Goal: Transaction & Acquisition: Purchase product/service

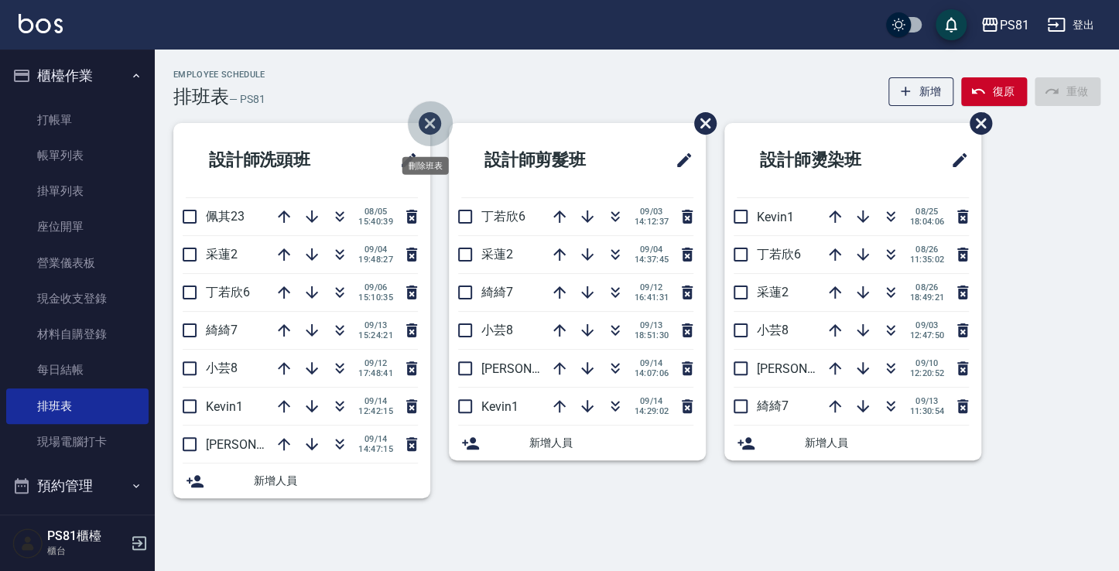
click at [433, 118] on icon "刪除班表" at bounding box center [429, 123] width 27 height 27
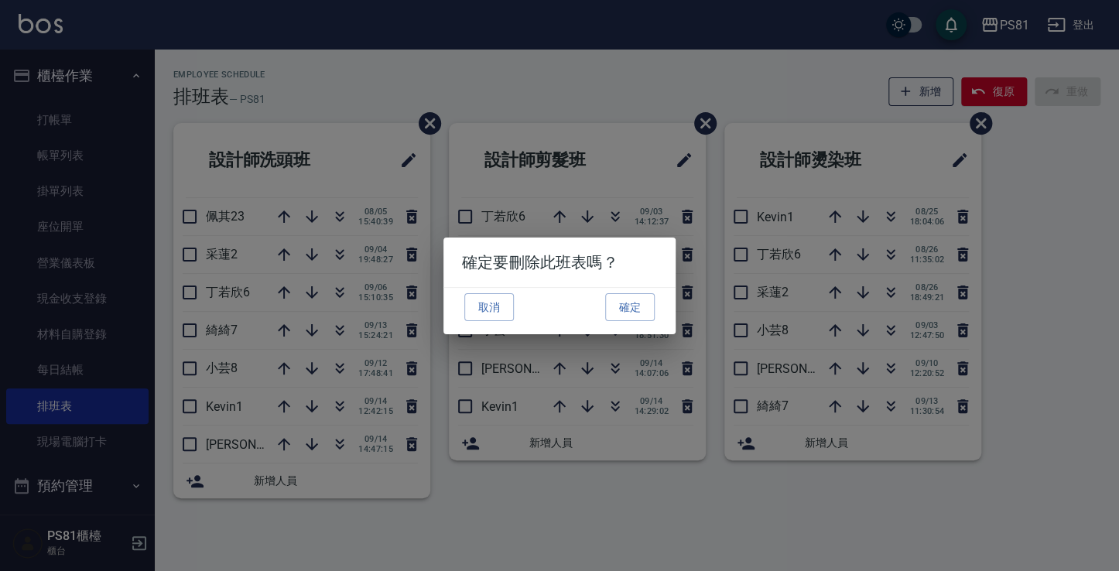
drag, startPoint x: 137, startPoint y: 258, endPoint x: 134, endPoint y: 275, distance: 18.1
click at [134, 275] on div "確定要刪除此班表嗎？ 取消 確定" at bounding box center [559, 285] width 1119 height 571
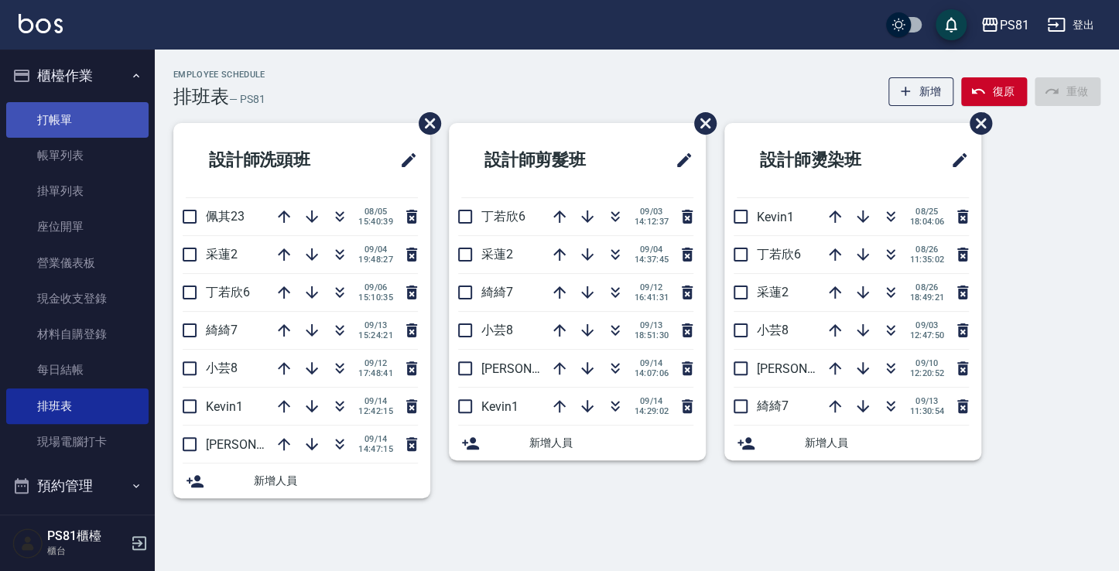
click at [32, 117] on link "打帳單" at bounding box center [77, 120] width 142 height 36
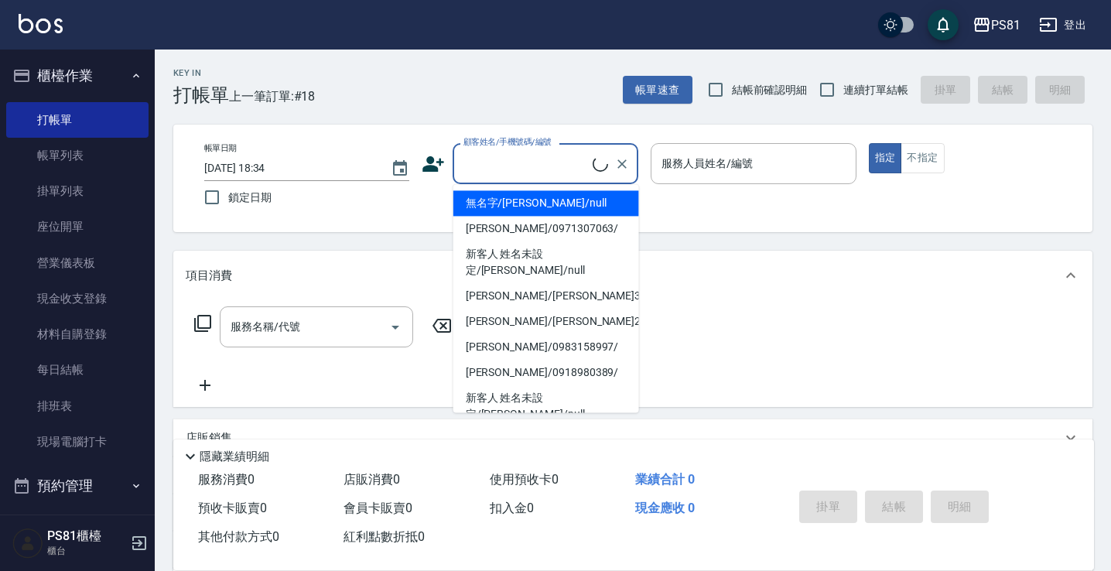
click at [504, 171] on input "顧客姓名/手機號碼/編號" at bounding box center [526, 163] width 133 height 27
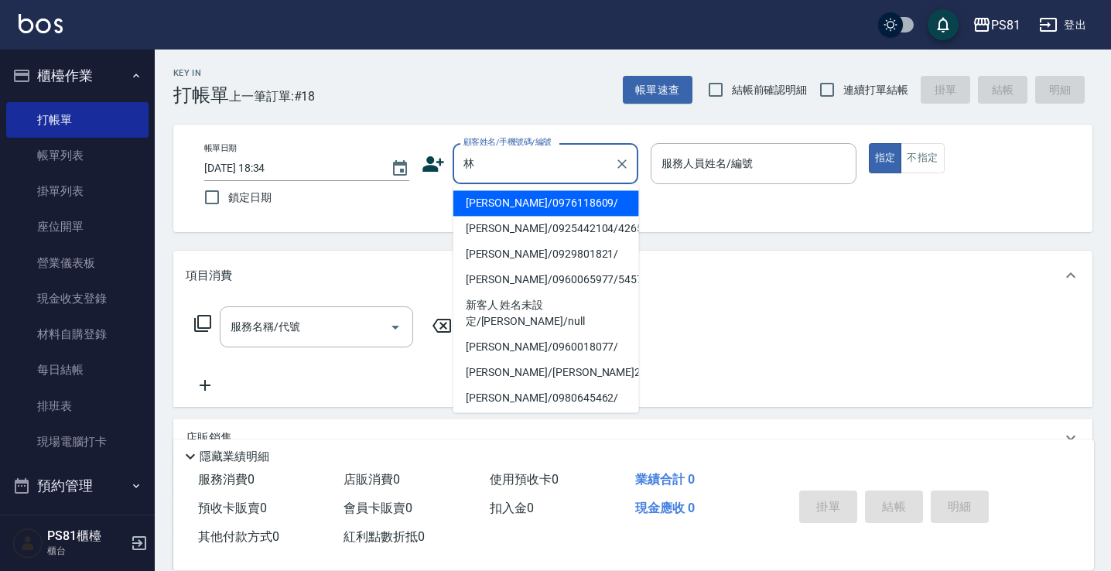
click at [491, 255] on li "[PERSON_NAME]/0929801821/" at bounding box center [546, 254] width 186 height 26
type input "[PERSON_NAME]/0929801821/"
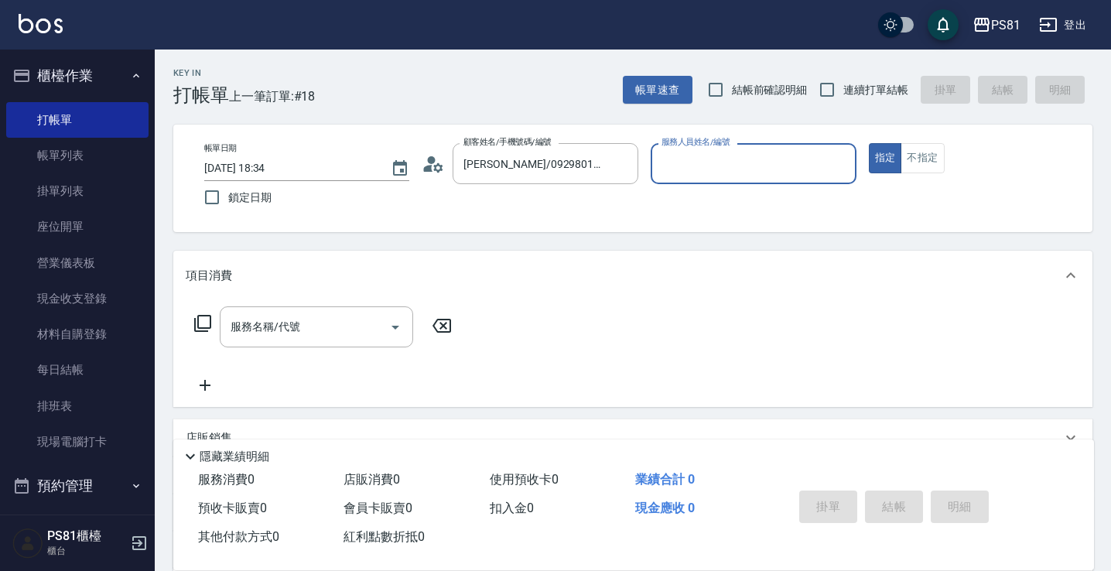
click at [695, 152] on input "服務人員姓名/編號" at bounding box center [753, 163] width 191 height 27
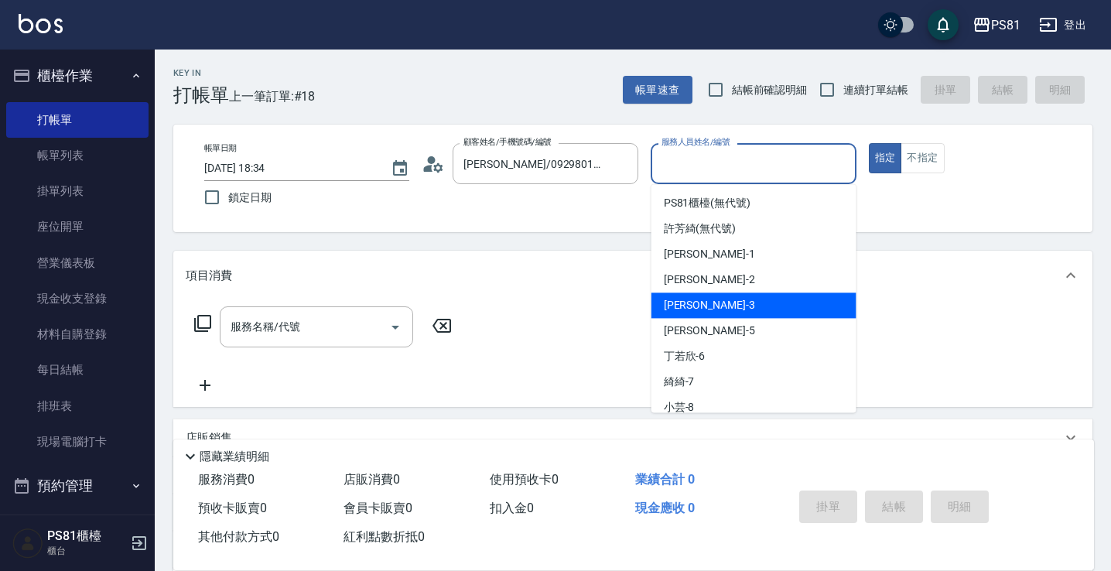
click at [695, 296] on div "晏菱 -3" at bounding box center [754, 306] width 205 height 26
type input "晏菱-3"
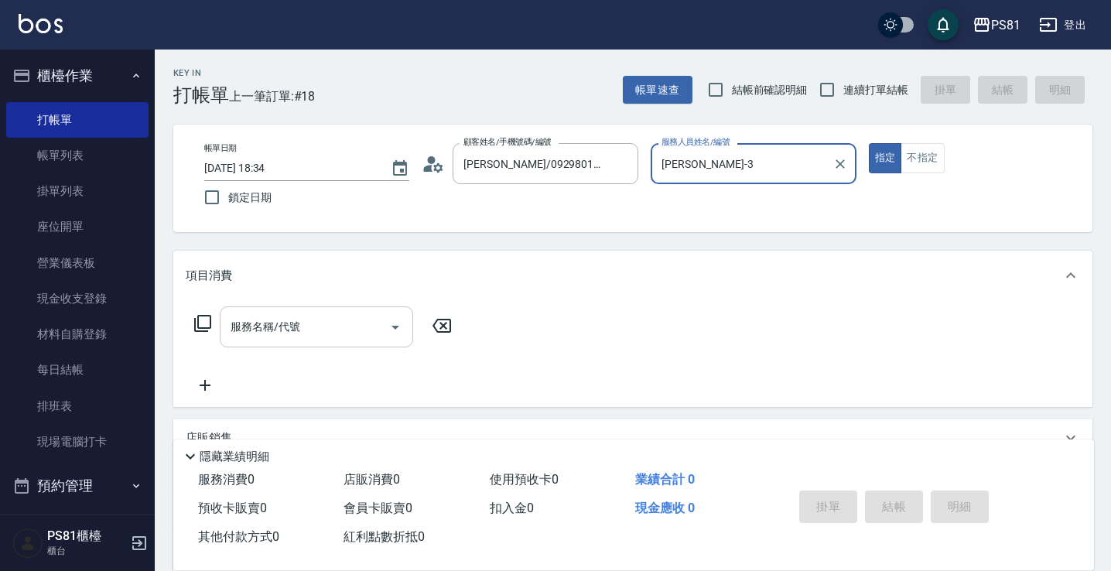
click at [277, 313] on div "服務名稱/代號 服務名稱/代號" at bounding box center [316, 326] width 193 height 41
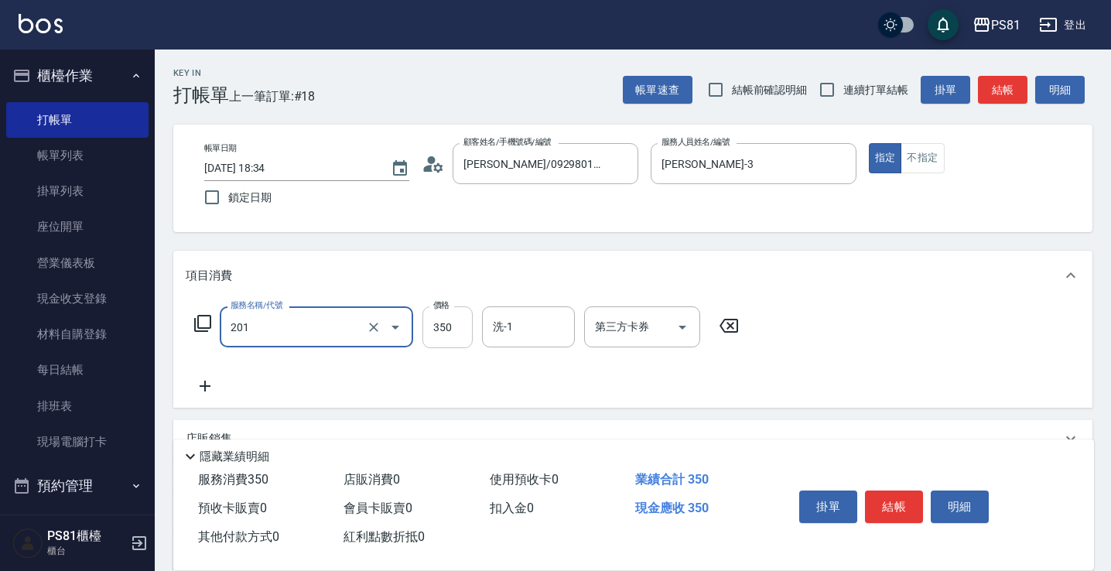
type input "洗剪350(201)"
click at [429, 328] on input "350" at bounding box center [448, 327] width 50 height 42
type input "450"
click at [900, 494] on button "結帳" at bounding box center [894, 507] width 58 height 33
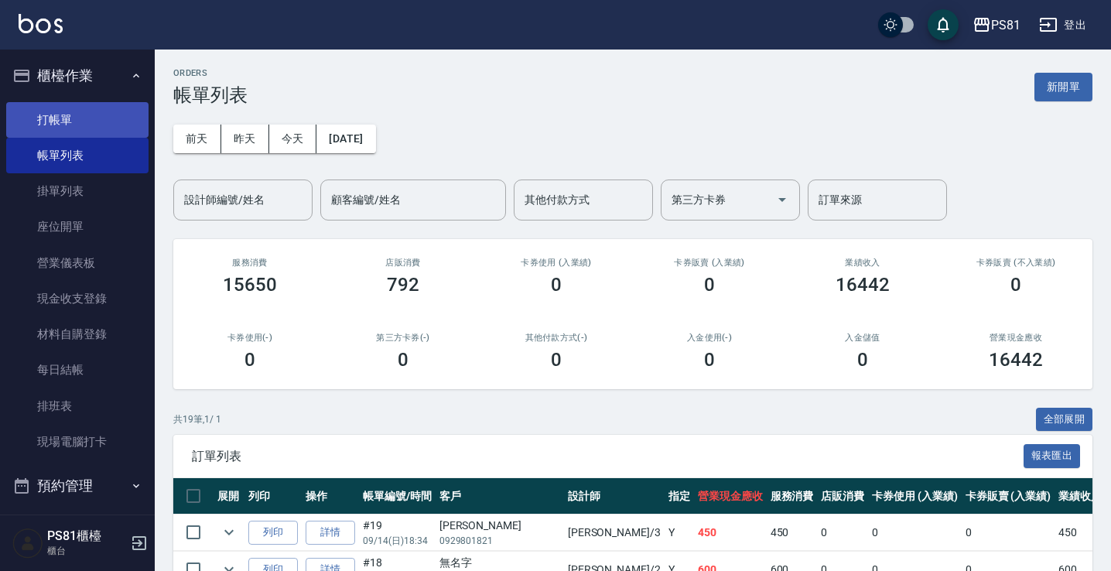
click at [53, 118] on link "打帳單" at bounding box center [77, 120] width 142 height 36
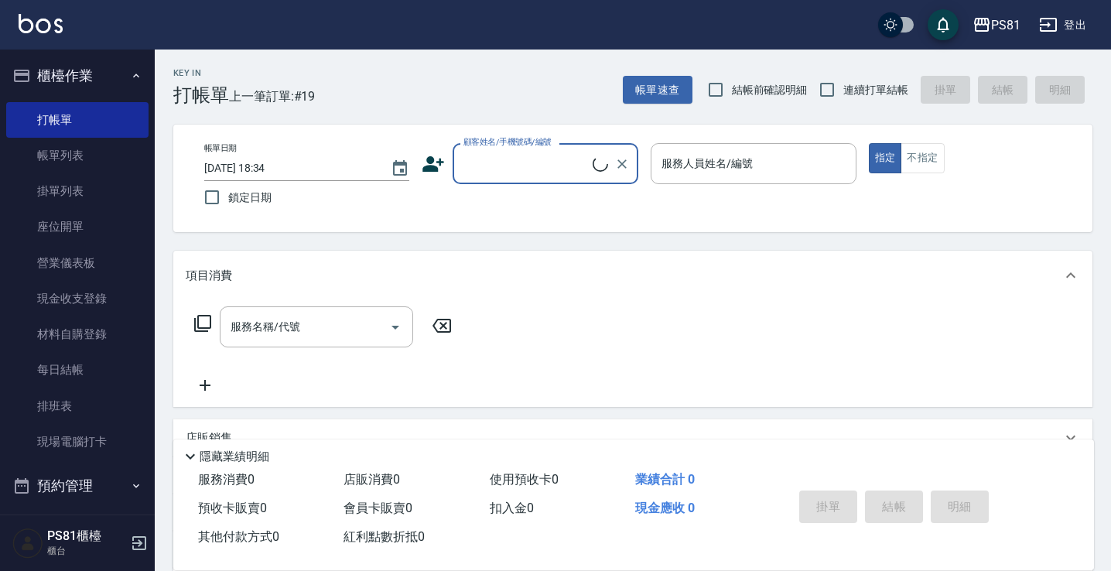
click at [511, 178] on div "顧客姓名/手機號碼/編號" at bounding box center [546, 163] width 186 height 41
click at [517, 169] on input "顧客姓名/手機號碼/編號" at bounding box center [534, 163] width 149 height 27
click at [511, 163] on input "顧客姓名/手機號碼/編號" at bounding box center [534, 163] width 149 height 27
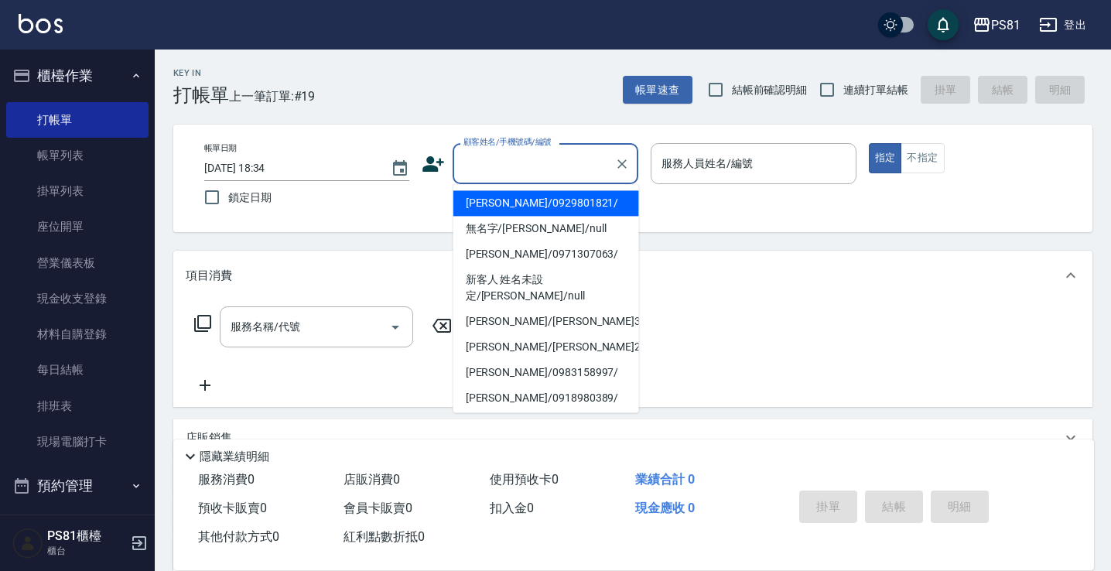
drag, startPoint x: 514, startPoint y: 197, endPoint x: 648, endPoint y: 181, distance: 134.9
click at [525, 199] on li "[PERSON_NAME]/0929801821/" at bounding box center [546, 203] width 186 height 26
type input "[PERSON_NAME]/0929801821/"
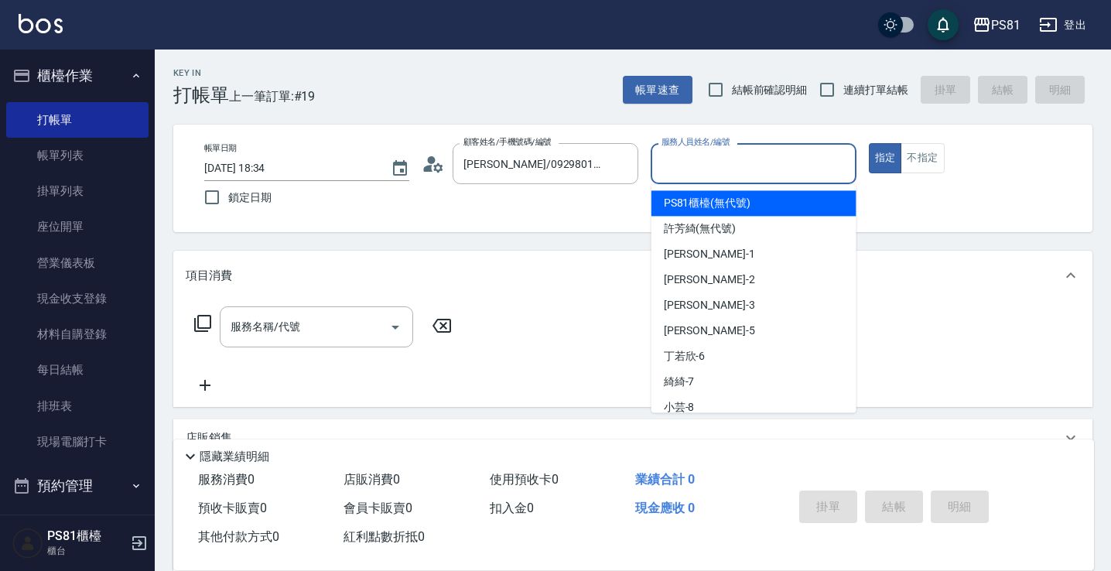
click at [662, 166] on input "服務人員姓名/編號" at bounding box center [753, 163] width 191 height 27
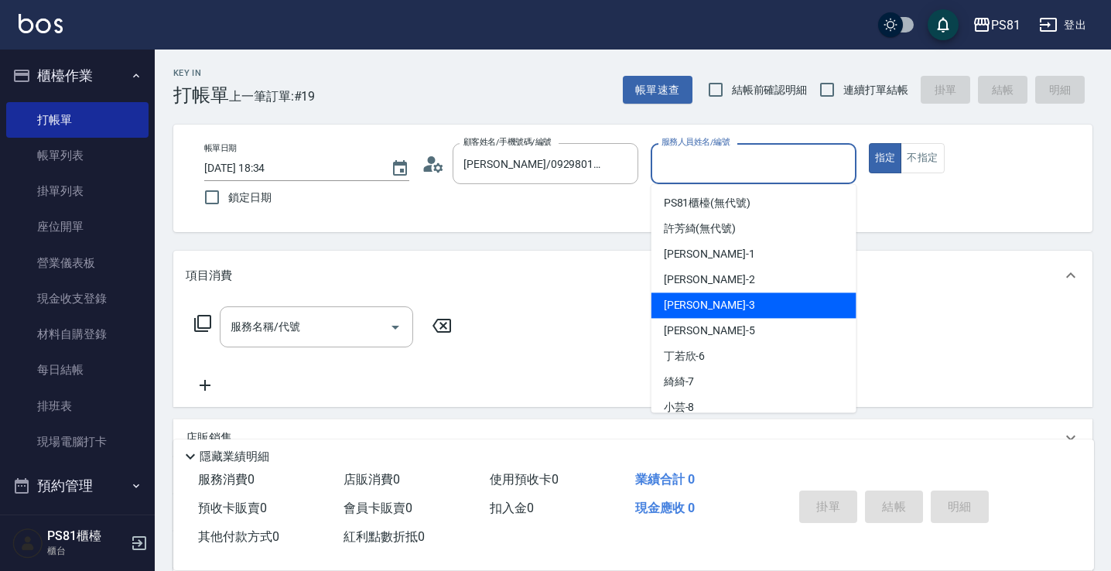
click at [678, 307] on span "晏菱 -3" at bounding box center [709, 305] width 91 height 16
type input "晏菱-3"
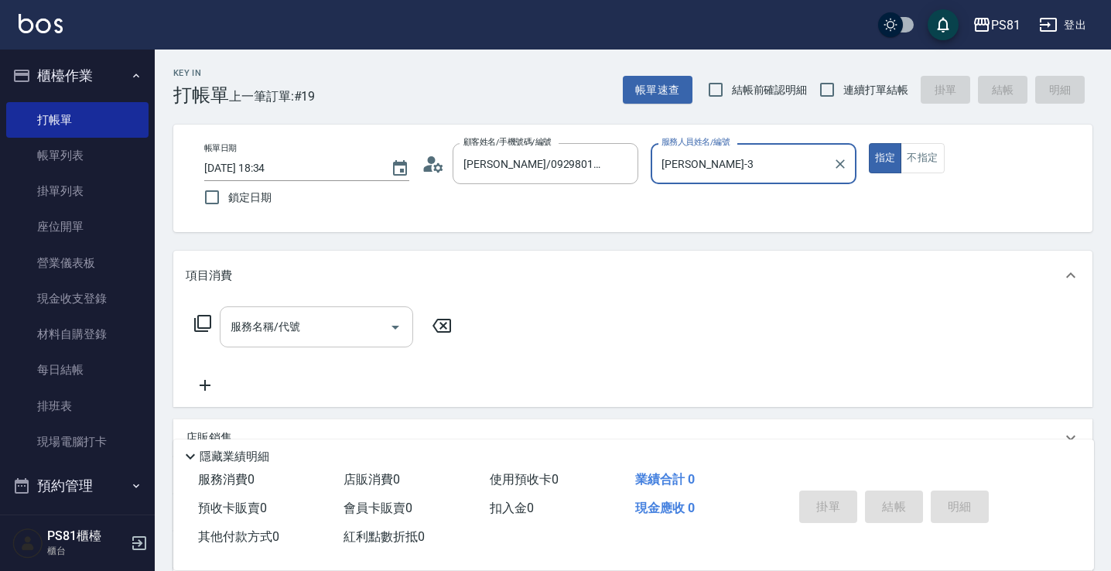
click at [278, 346] on div "服務名稱/代號" at bounding box center [316, 326] width 193 height 41
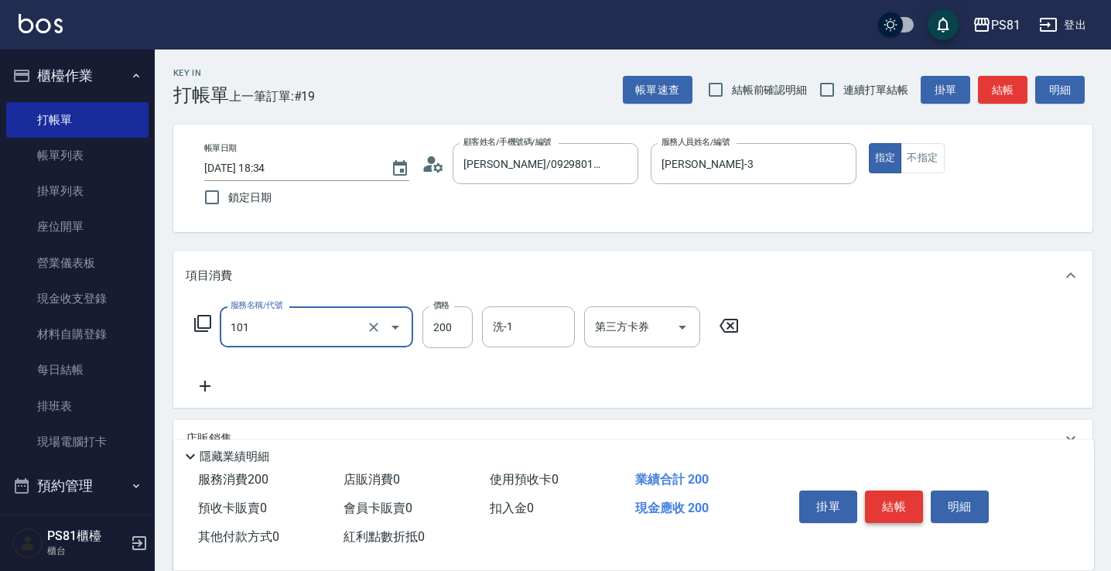
type input "一般洗髮(101)"
click at [895, 499] on button "結帳" at bounding box center [894, 507] width 58 height 33
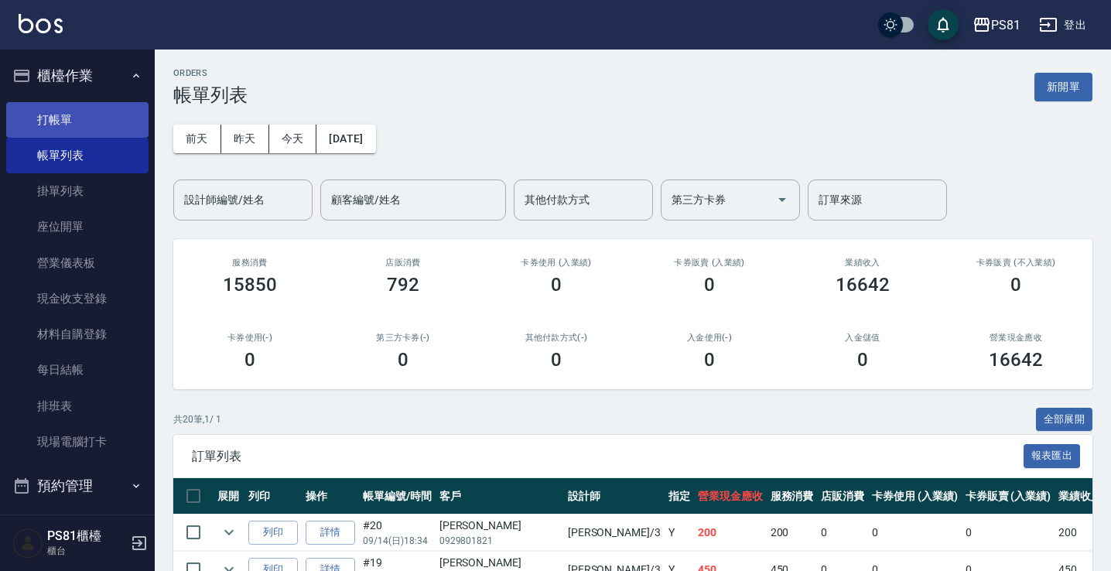
click at [118, 112] on link "打帳單" at bounding box center [77, 120] width 142 height 36
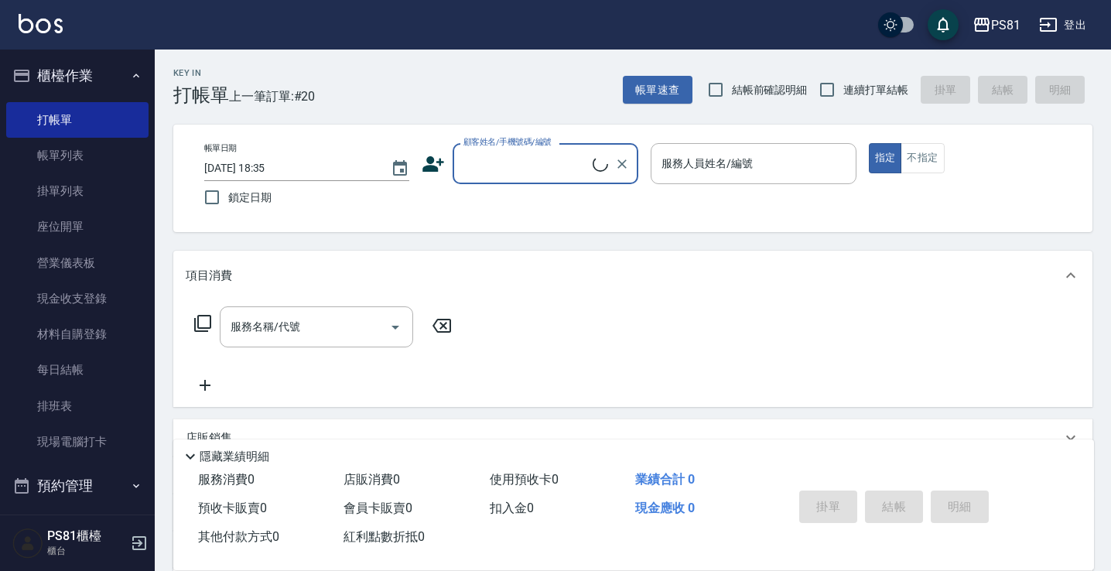
click at [508, 170] on input "顧客姓名/手機號碼/編號" at bounding box center [526, 163] width 133 height 27
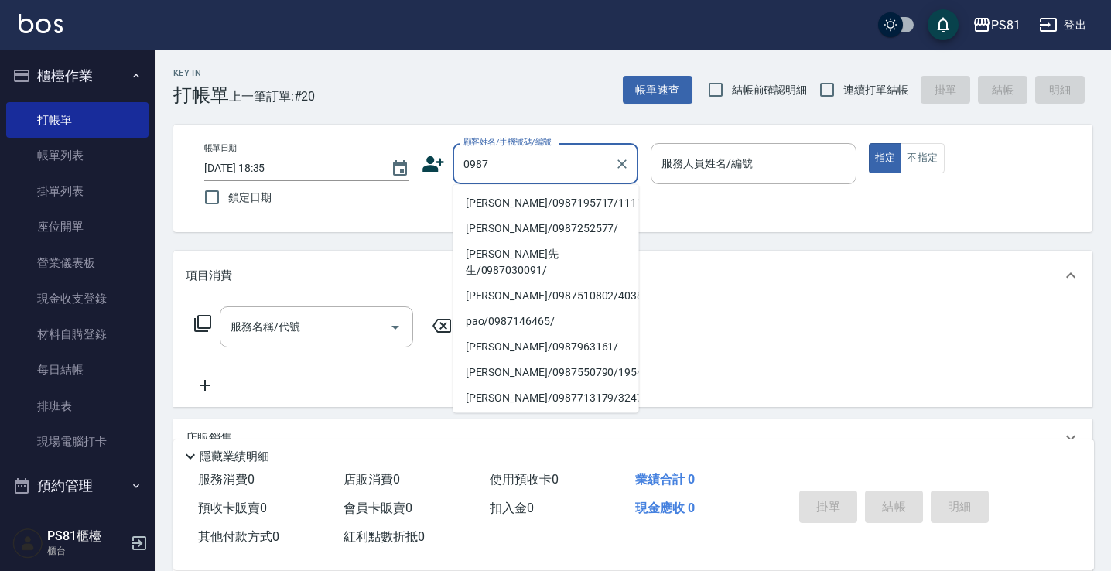
click at [536, 198] on li "[PERSON_NAME]/0987195717/111111" at bounding box center [546, 203] width 186 height 26
type input "[PERSON_NAME]/0987195717/111111"
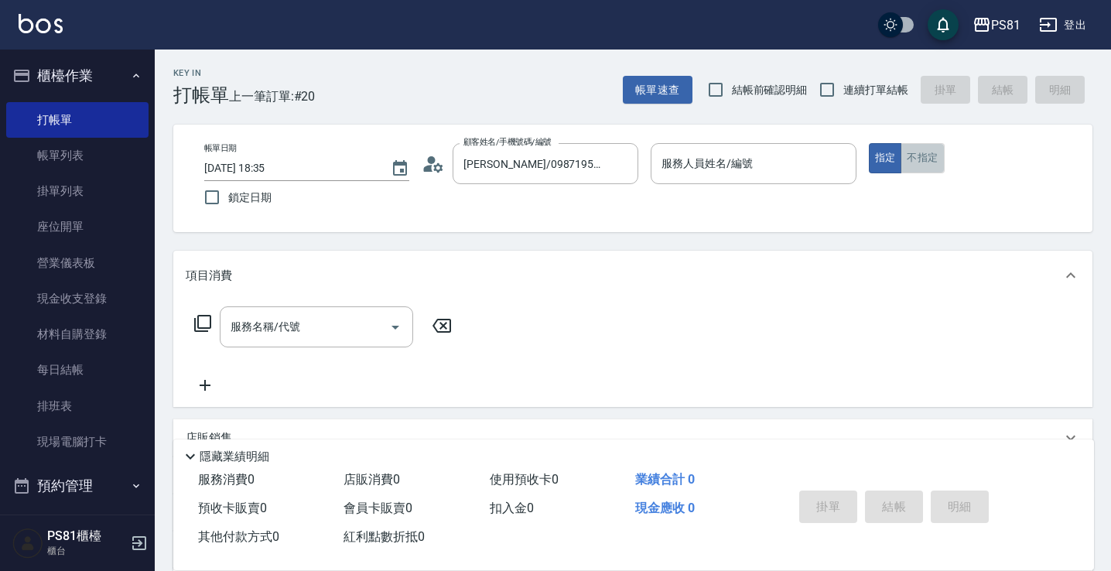
drag, startPoint x: 930, startPoint y: 149, endPoint x: 855, endPoint y: 159, distance: 75.7
click at [929, 152] on button "不指定" at bounding box center [922, 158] width 43 height 30
drag, startPoint x: 805, startPoint y: 153, endPoint x: 792, endPoint y: 172, distance: 22.3
click at [800, 158] on input "服務人員姓名/編號" at bounding box center [753, 163] width 191 height 27
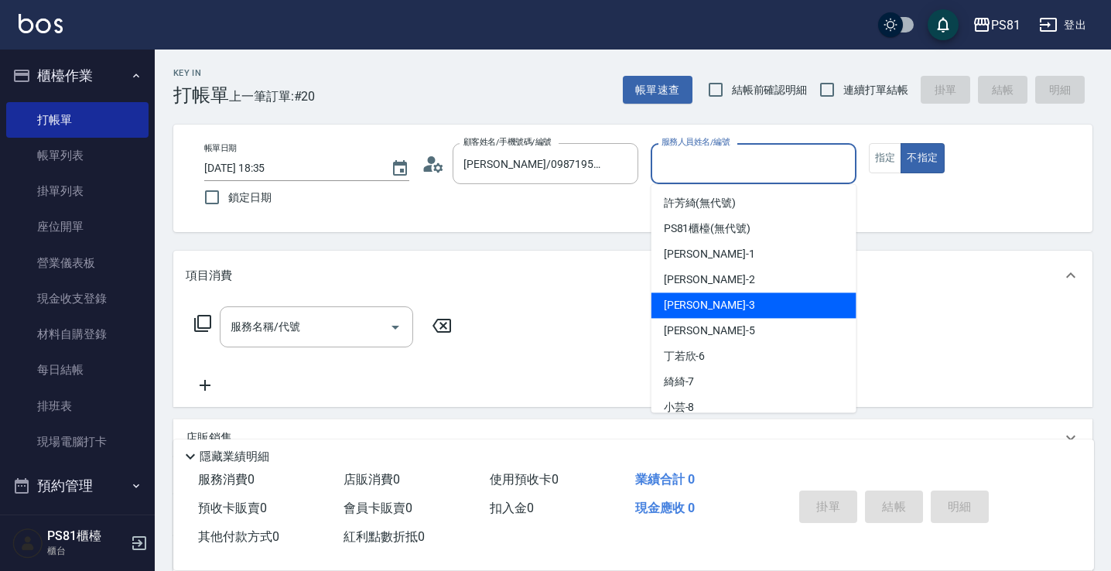
drag, startPoint x: 709, startPoint y: 306, endPoint x: 433, endPoint y: 311, distance: 275.5
click at [695, 310] on div "晏菱 -3" at bounding box center [754, 306] width 205 height 26
type input "晏菱-3"
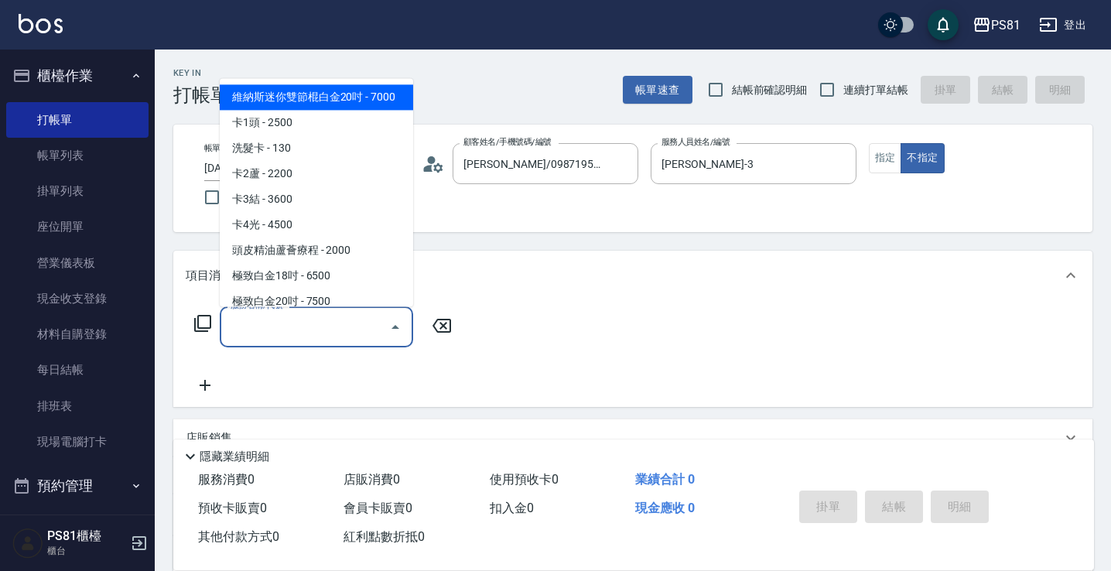
click at [330, 319] on input "服務名稱/代號" at bounding box center [305, 326] width 156 height 27
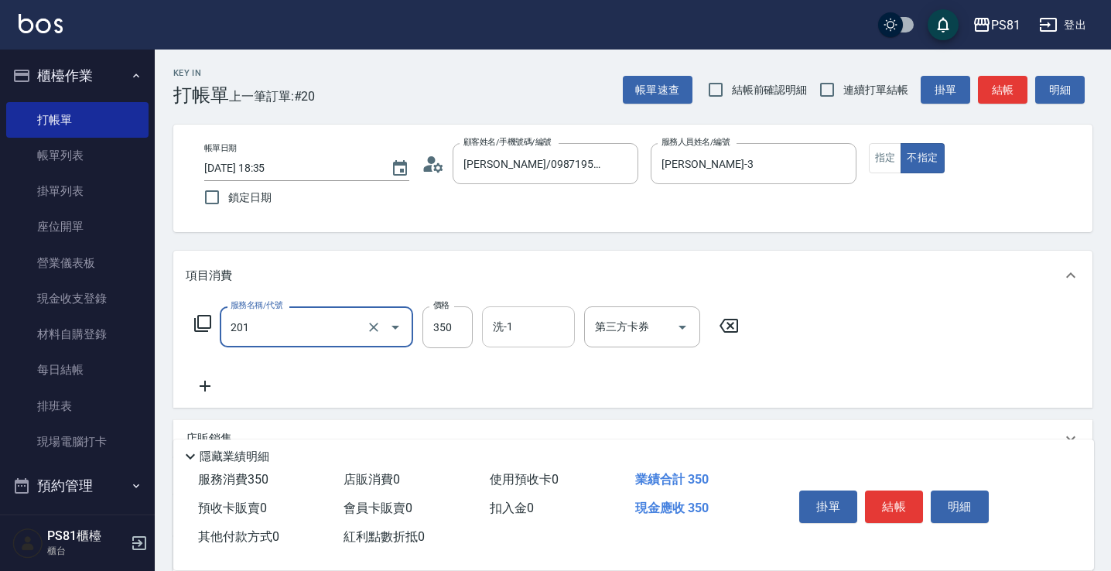
type input "洗剪350(201)"
click at [552, 334] on input "洗-1" at bounding box center [528, 326] width 79 height 27
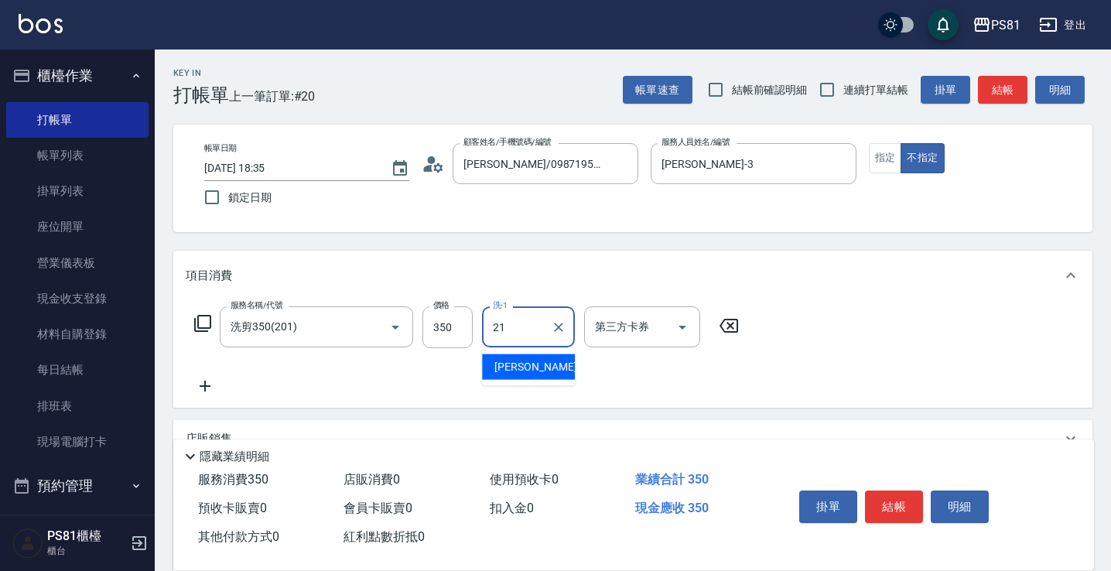
type input "Q比-21"
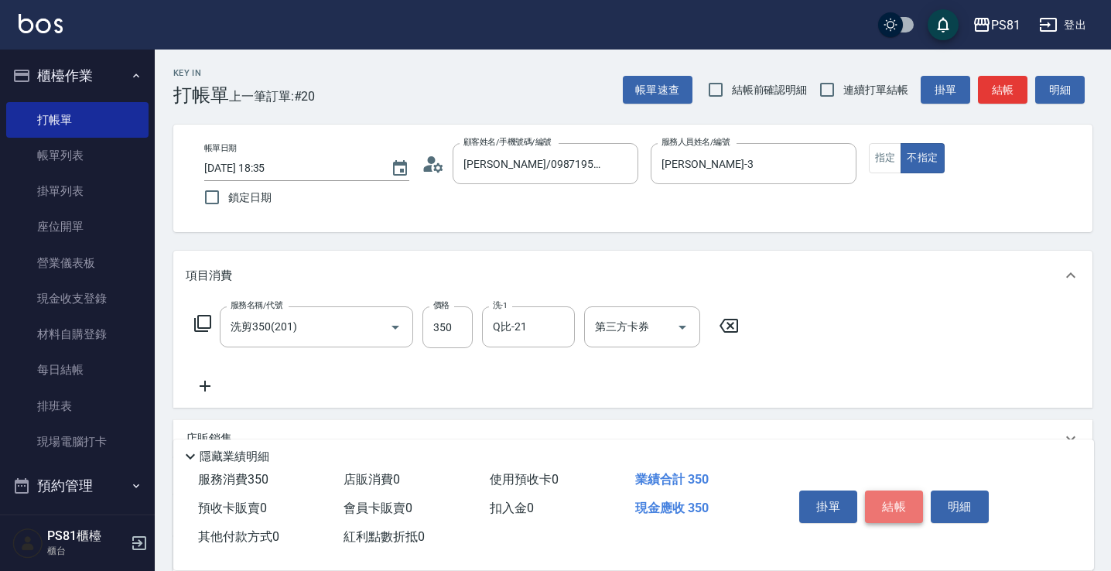
click at [885, 495] on button "結帳" at bounding box center [894, 507] width 58 height 33
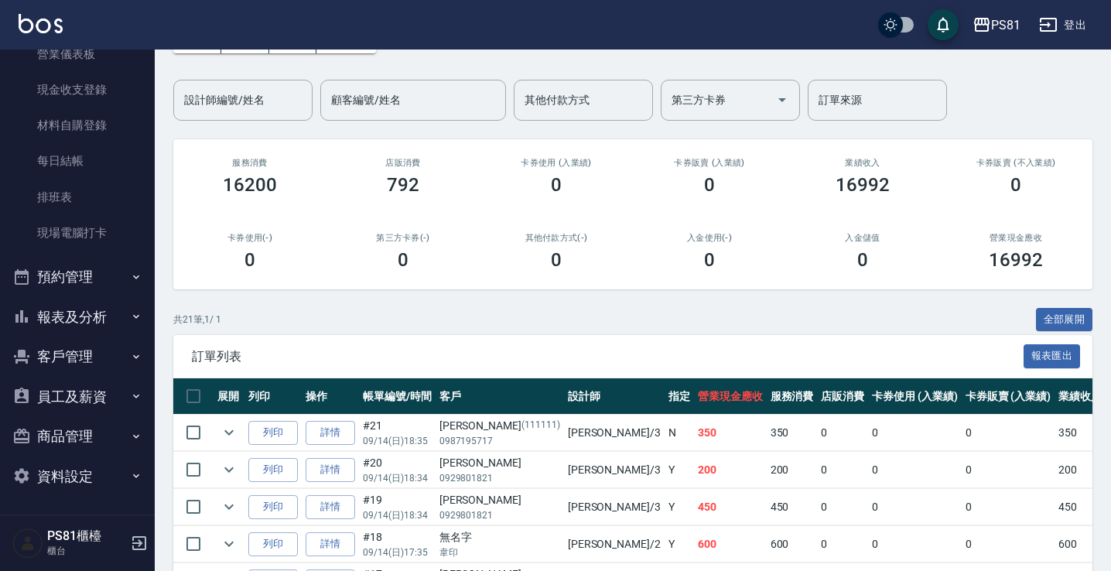
scroll to position [387, 0]
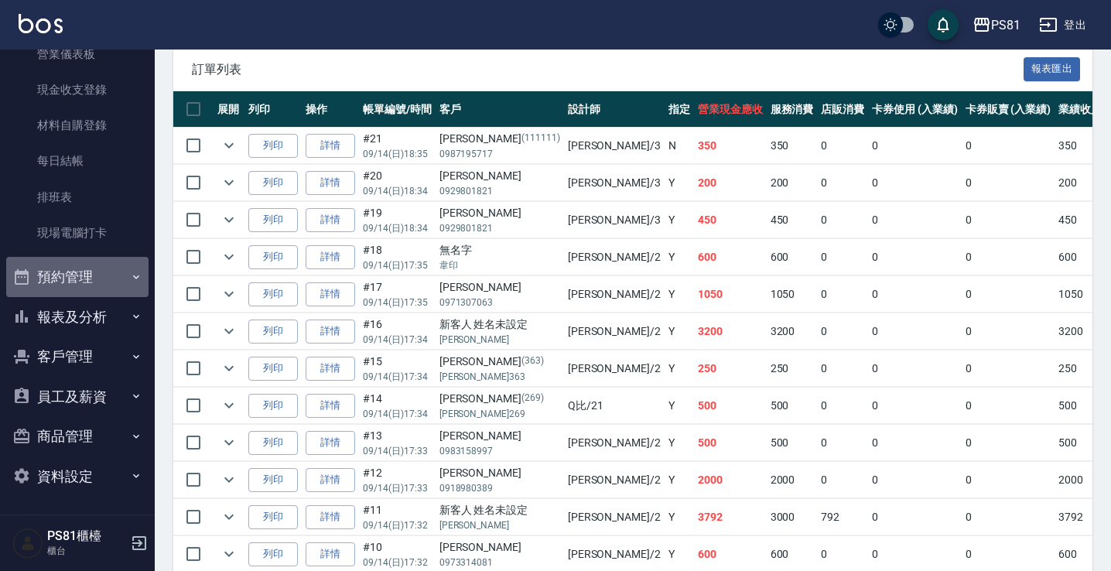
click at [103, 268] on button "預約管理" at bounding box center [77, 277] width 142 height 40
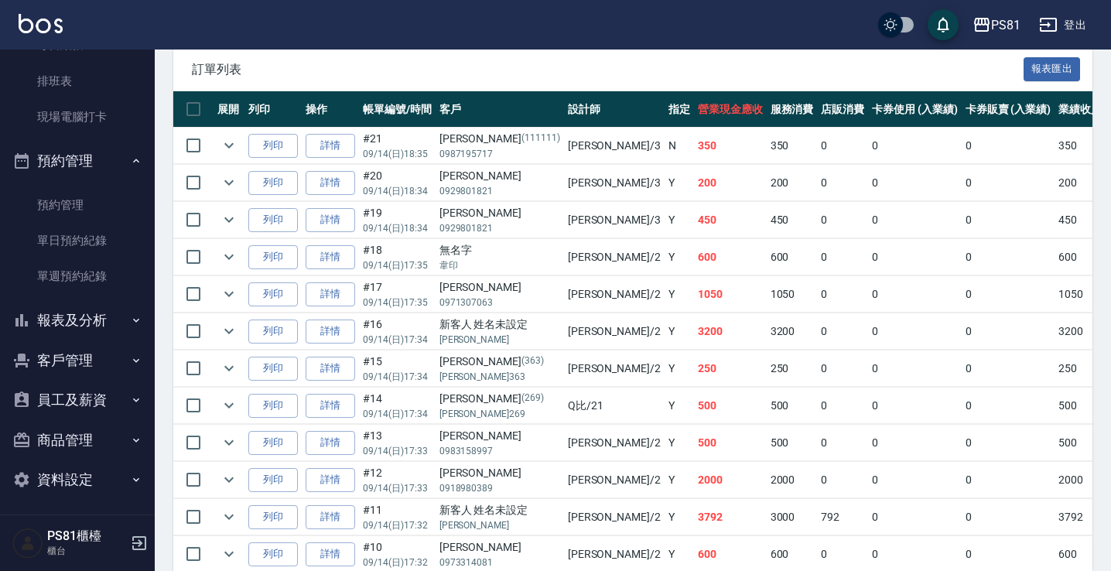
click at [118, 323] on button "報表及分析" at bounding box center [77, 320] width 142 height 40
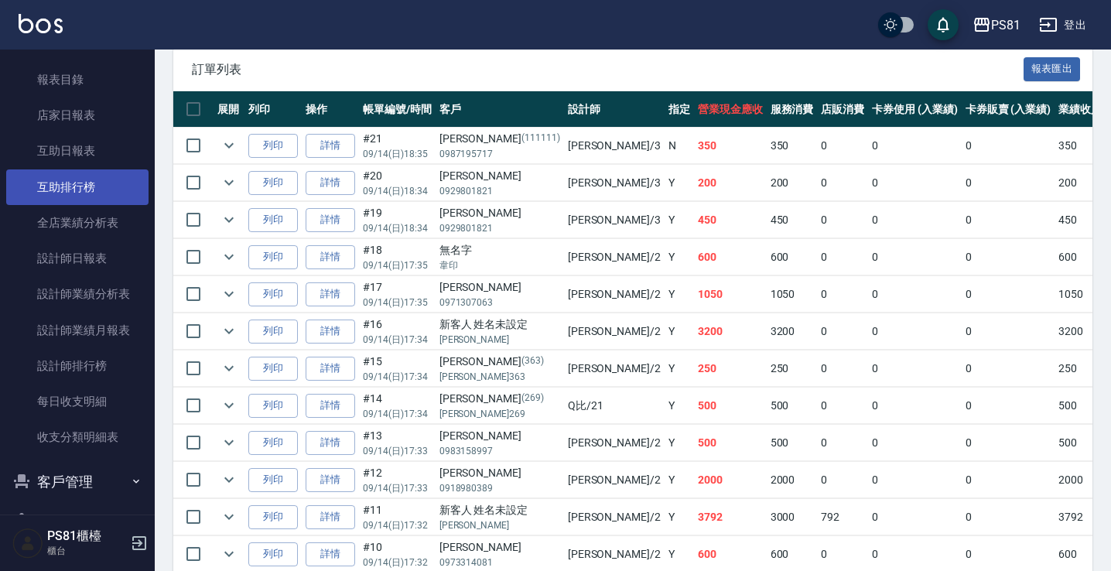
scroll to position [722, 0]
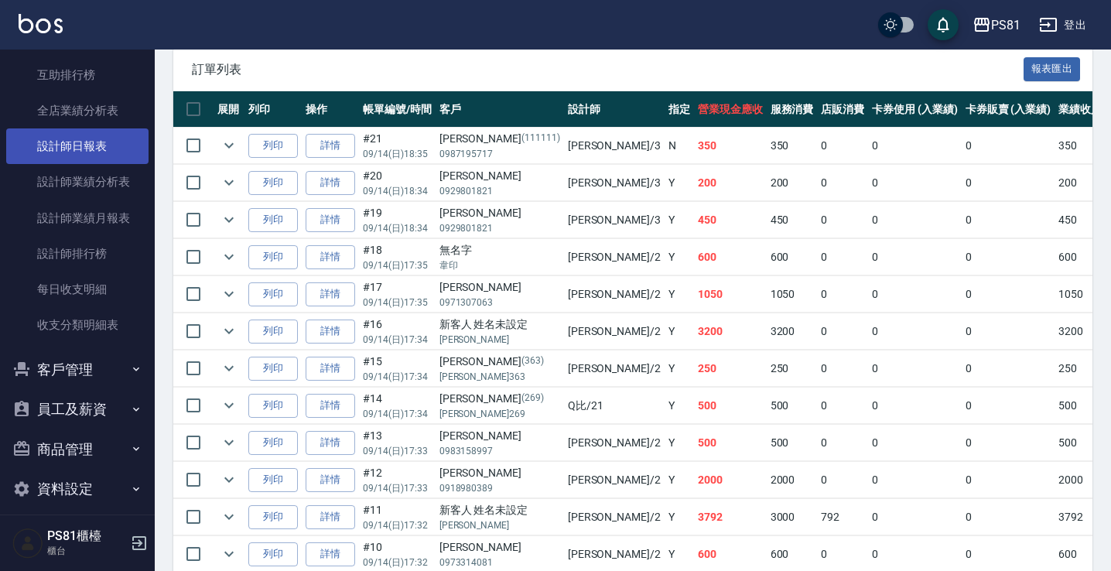
click at [84, 146] on link "設計師日報表" at bounding box center [77, 146] width 142 height 36
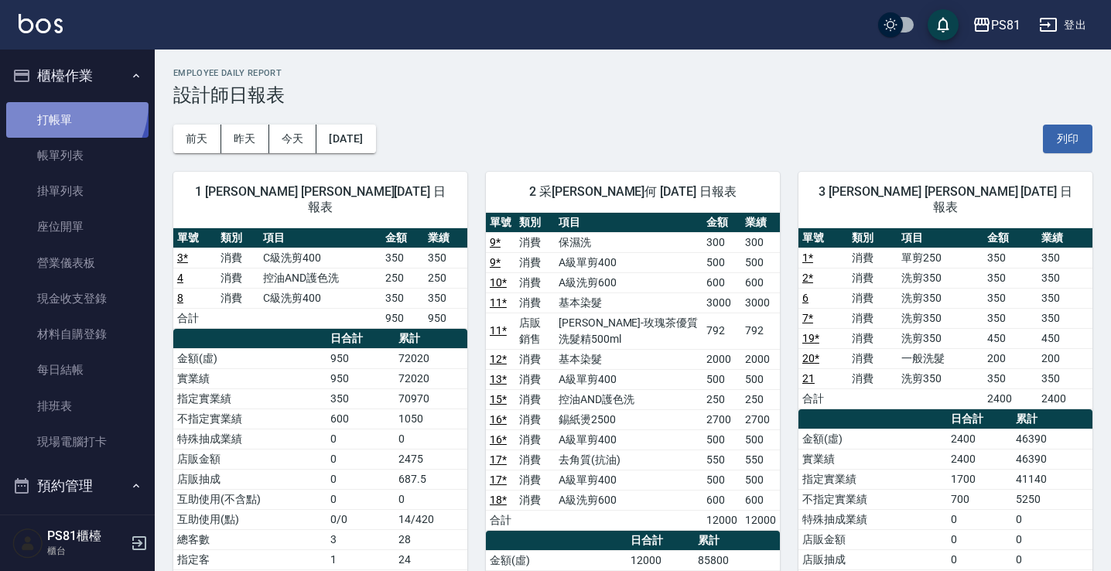
click at [55, 103] on link "打帳單" at bounding box center [77, 120] width 142 height 36
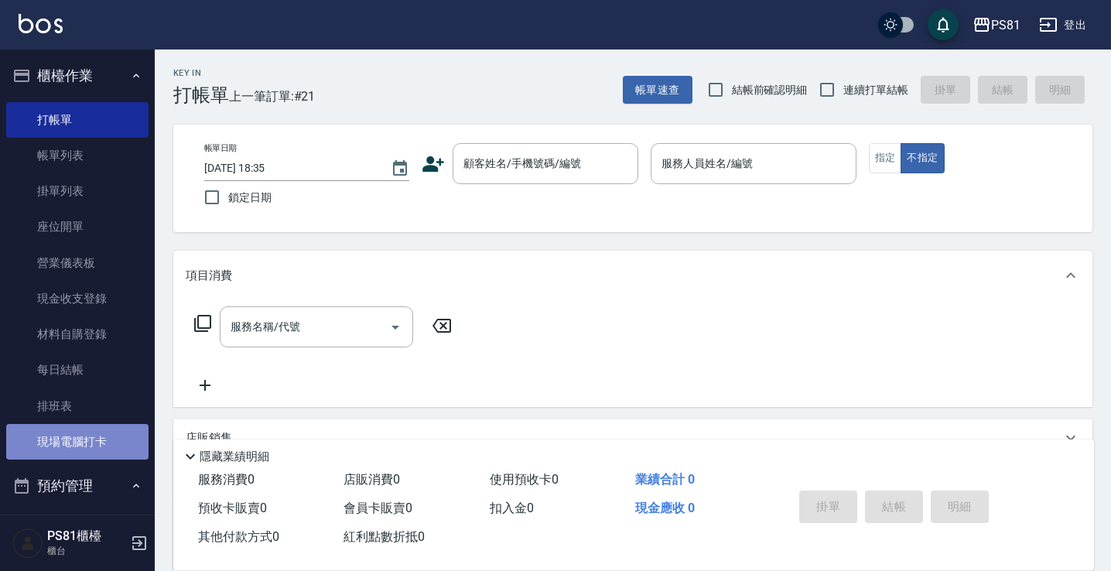
click at [95, 450] on link "現場電腦打卡" at bounding box center [77, 442] width 142 height 36
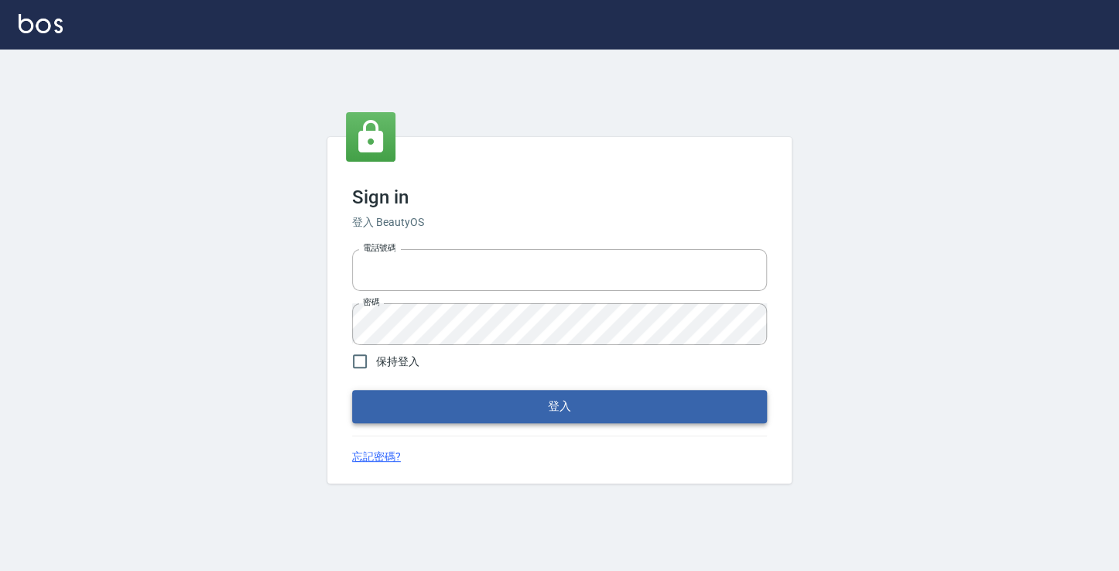
type input "6430581"
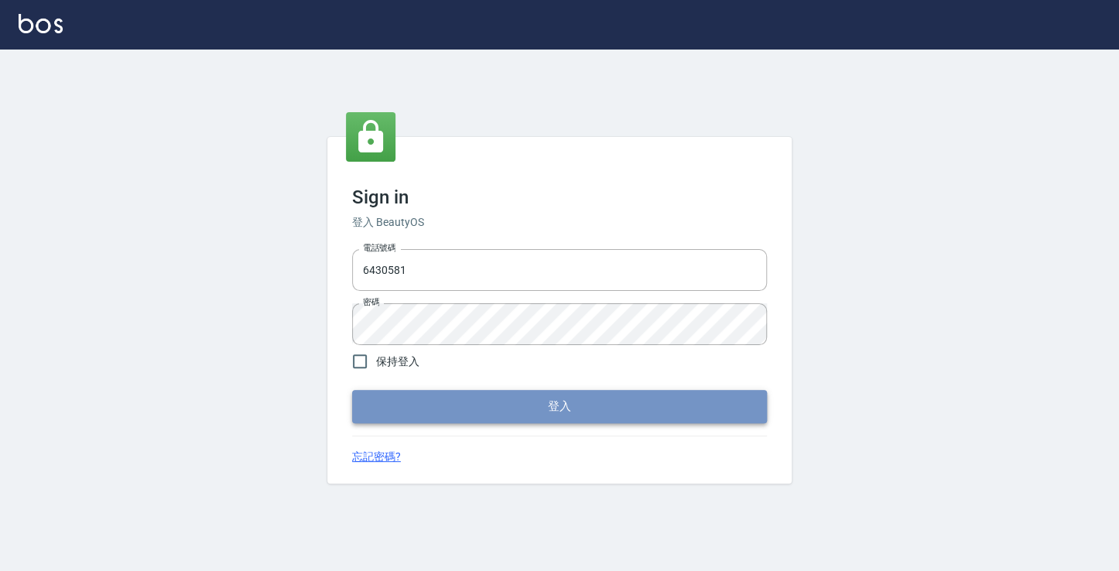
click at [563, 412] on button "登入" at bounding box center [559, 406] width 415 height 33
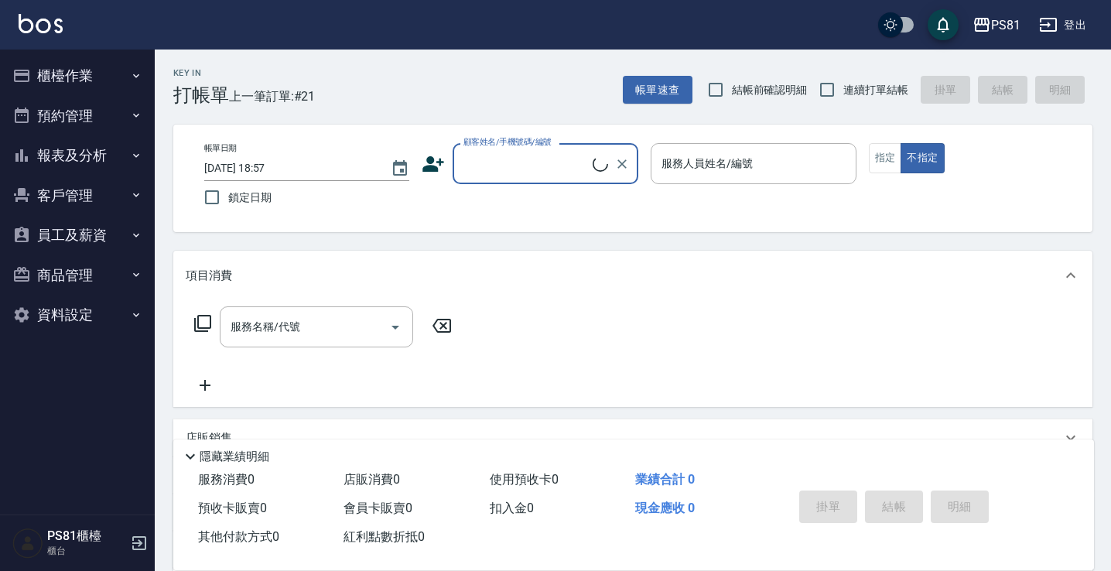
click at [63, 75] on button "櫃檯作業" at bounding box center [77, 76] width 142 height 40
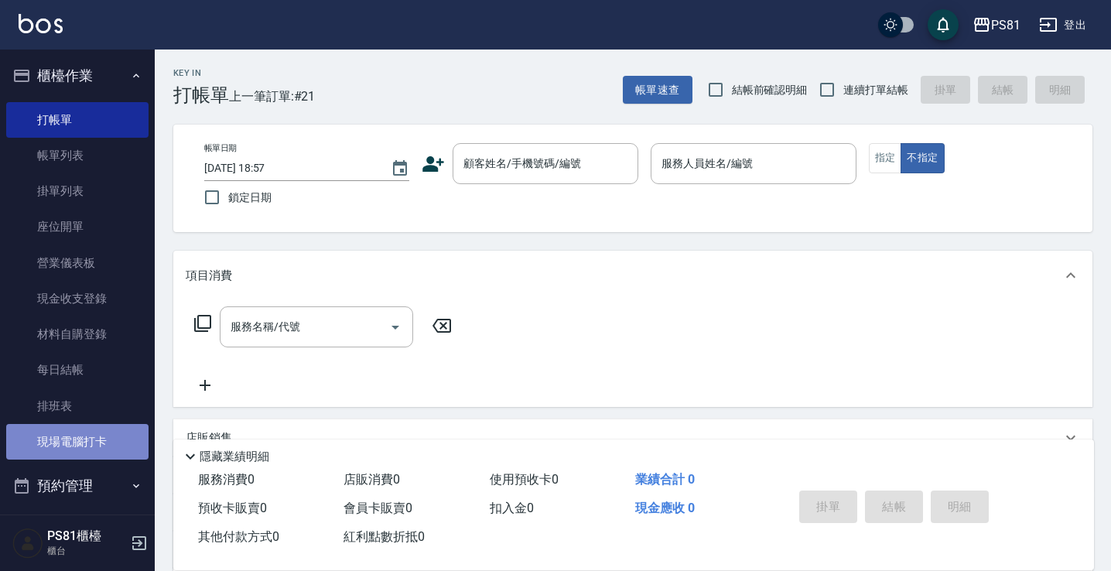
click at [102, 435] on link "現場電腦打卡" at bounding box center [77, 442] width 142 height 36
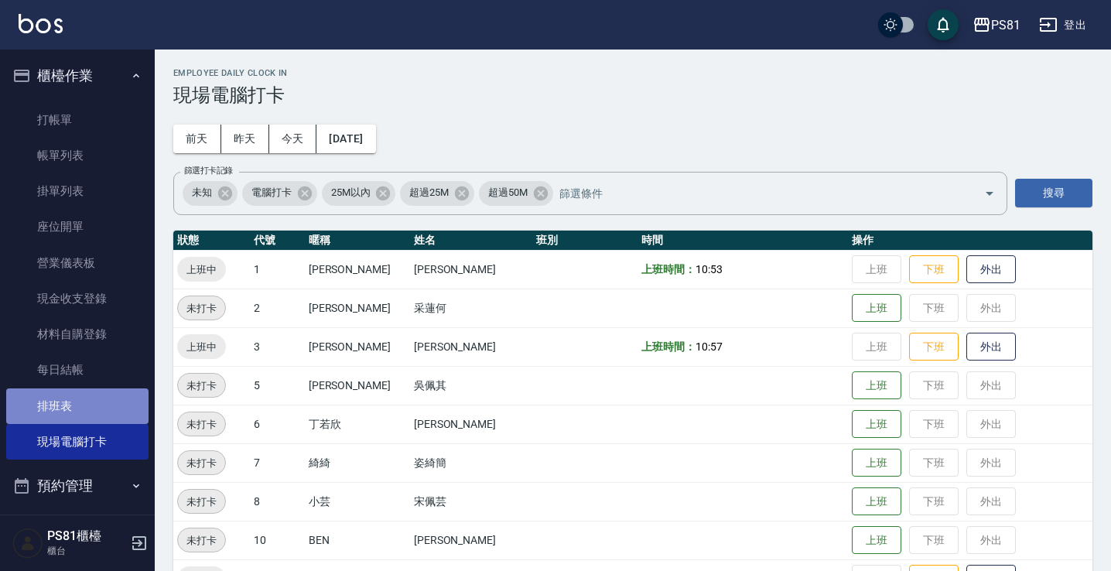
click at [94, 416] on link "排班表" at bounding box center [77, 406] width 142 height 36
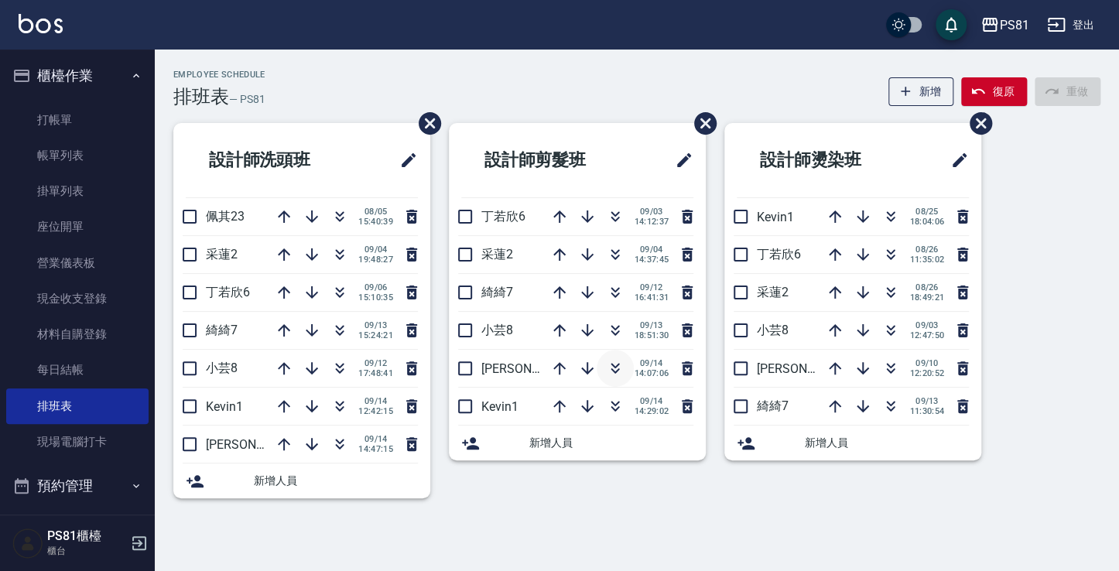
click at [619, 372] on icon "button" at bounding box center [615, 368] width 19 height 19
click at [339, 252] on icon "button" at bounding box center [339, 254] width 19 height 19
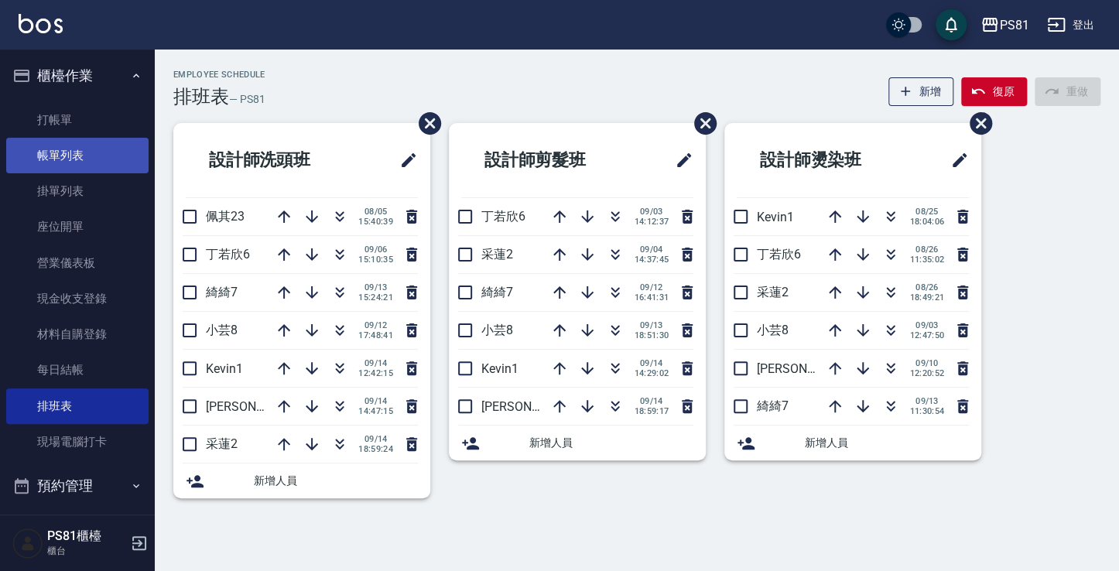
click at [80, 169] on link "帳單列表" at bounding box center [77, 156] width 142 height 36
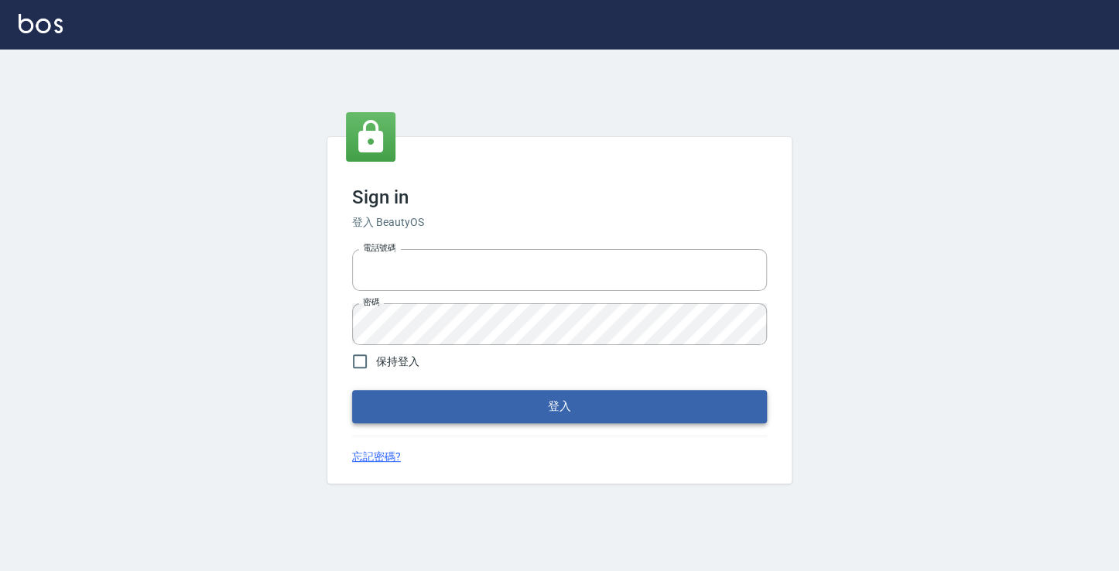
type input "6430581"
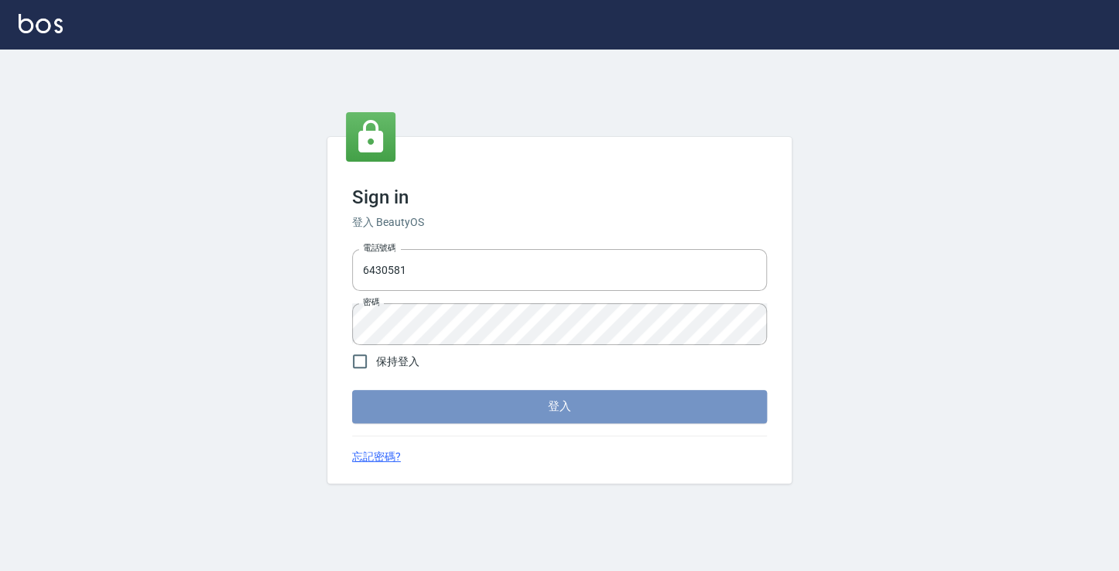
click at [652, 402] on button "登入" at bounding box center [559, 406] width 415 height 33
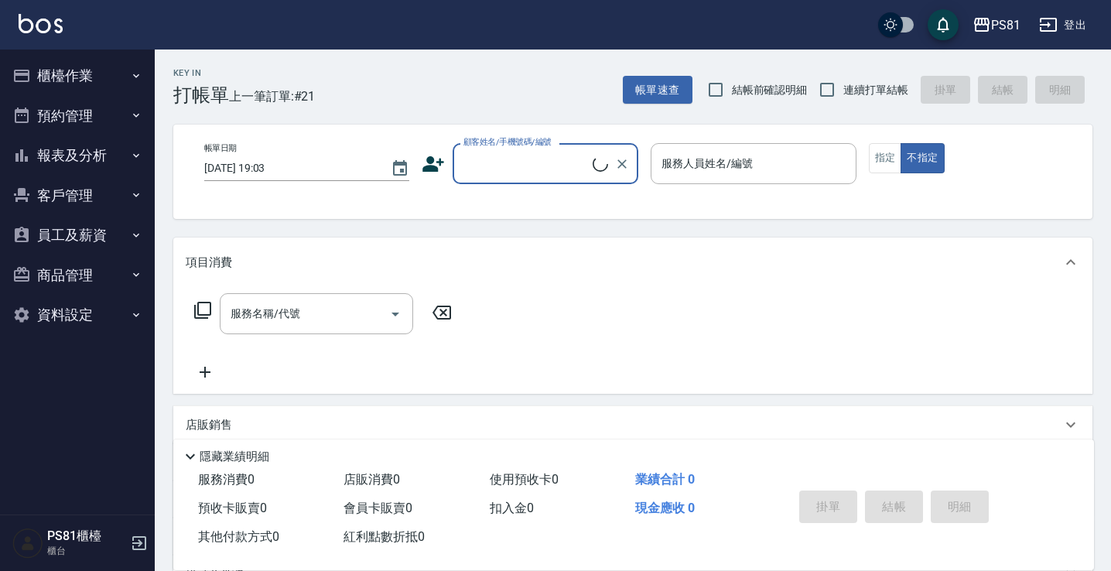
click at [61, 79] on button "櫃檯作業" at bounding box center [77, 76] width 142 height 40
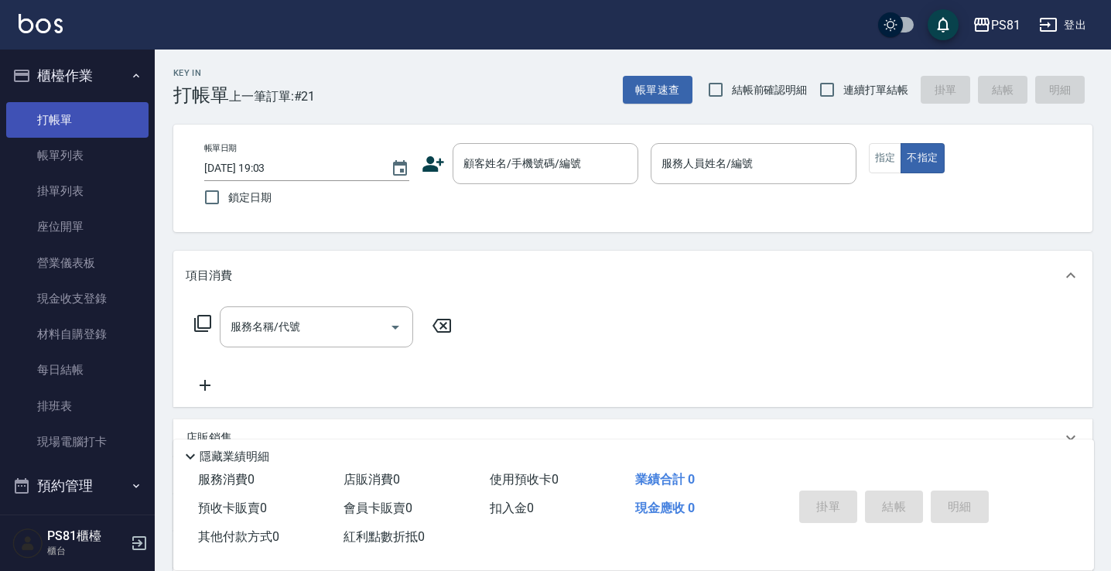
click at [99, 116] on link "打帳單" at bounding box center [77, 120] width 142 height 36
click at [462, 166] on input "顧客姓名/手機號碼/編號" at bounding box center [534, 163] width 149 height 27
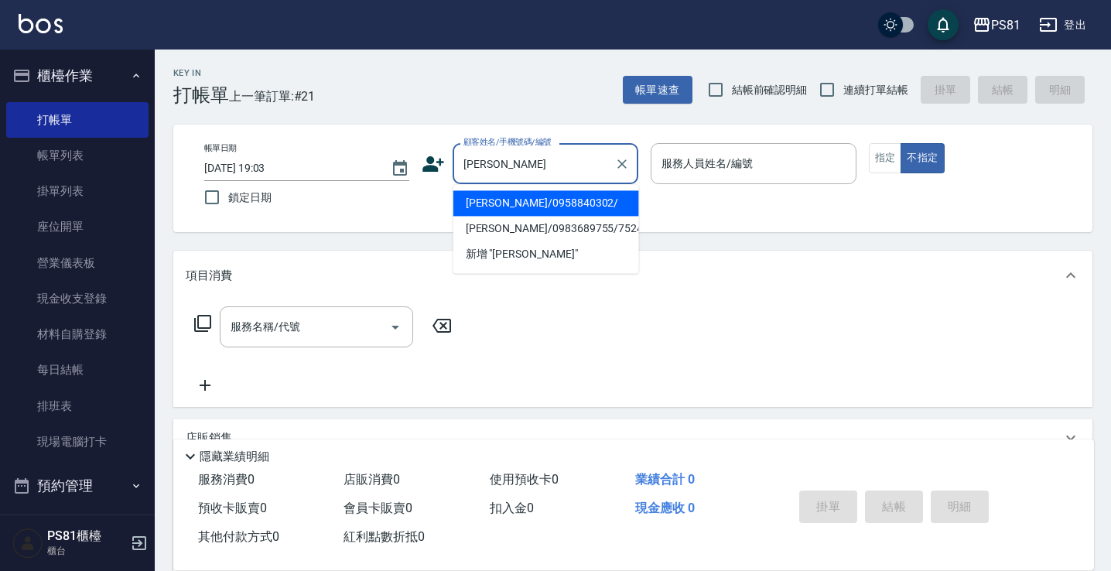
click at [507, 190] on li "[PERSON_NAME]/0958840302/" at bounding box center [546, 203] width 186 height 26
type input "[PERSON_NAME]/0958840302/"
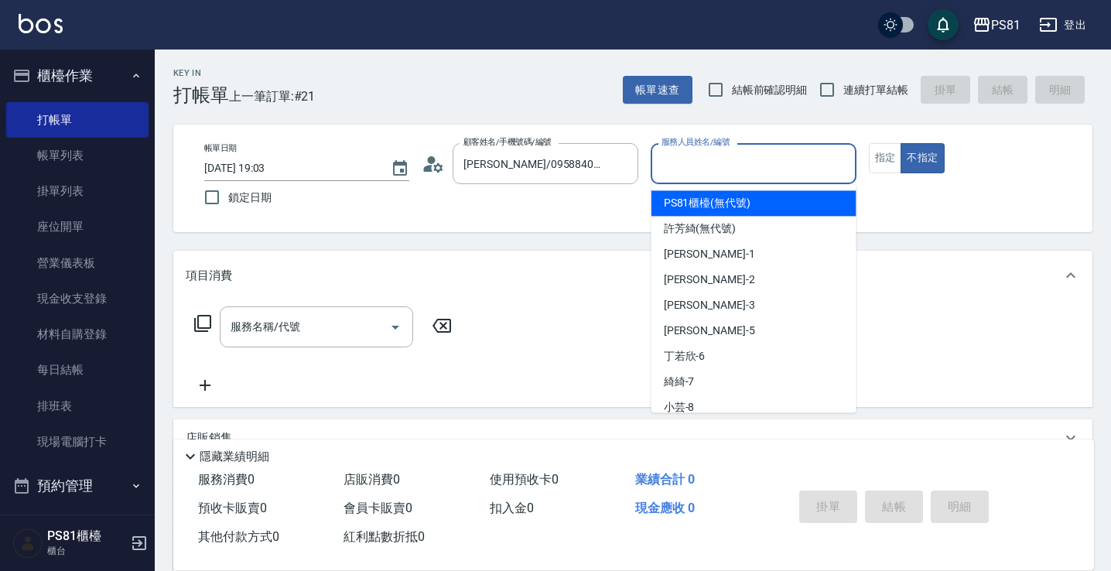
click at [775, 162] on input "服務人員姓名/編號" at bounding box center [753, 163] width 191 height 27
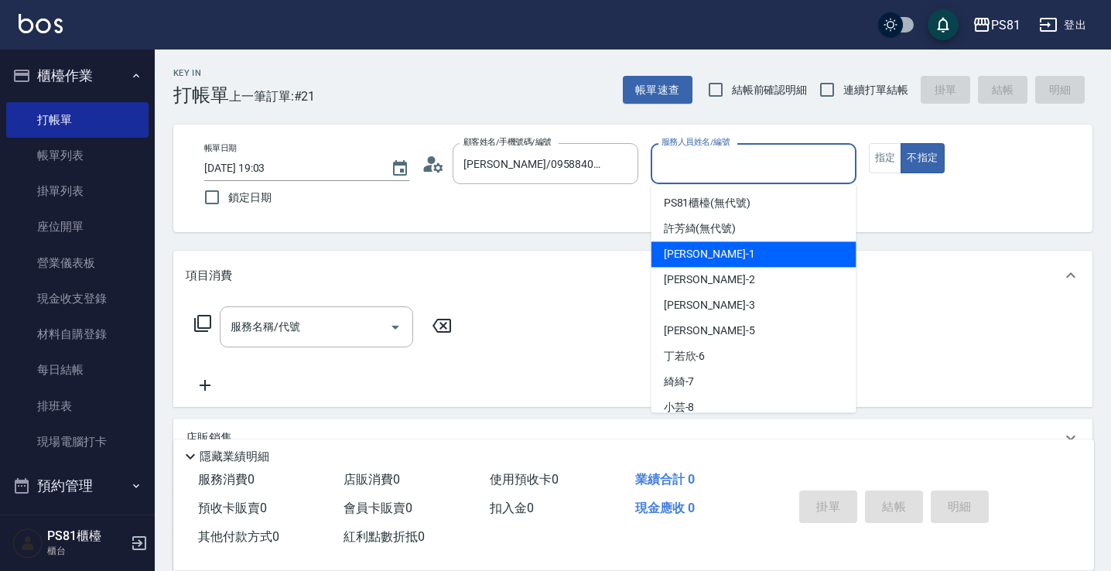
click at [733, 252] on div "[PERSON_NAME] -1" at bounding box center [754, 254] width 205 height 26
type input "[PERSON_NAME]-1"
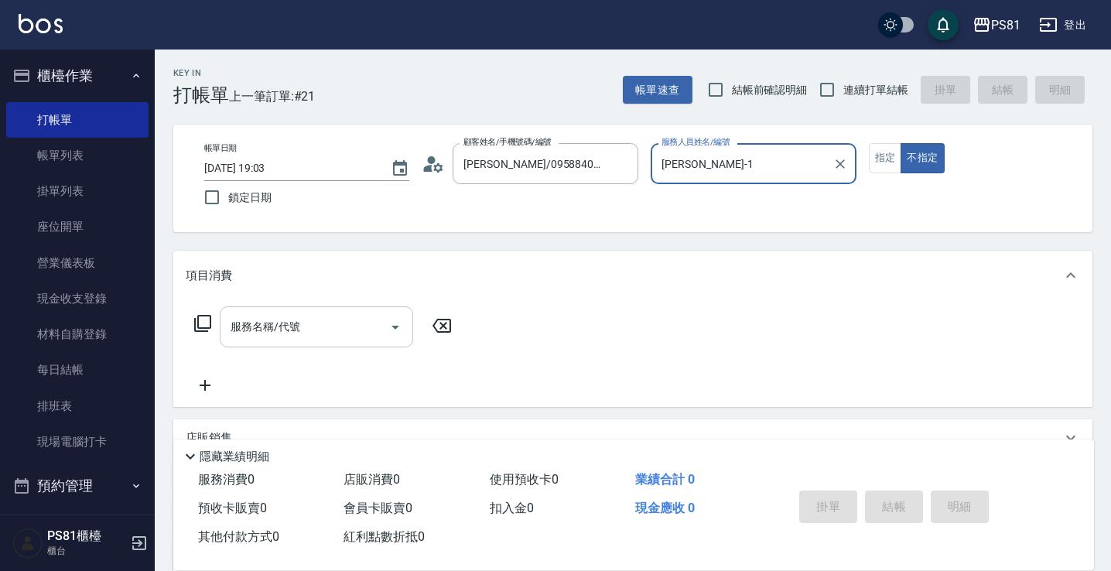
click at [331, 331] on input "服務名稱/代號" at bounding box center [305, 326] width 156 height 27
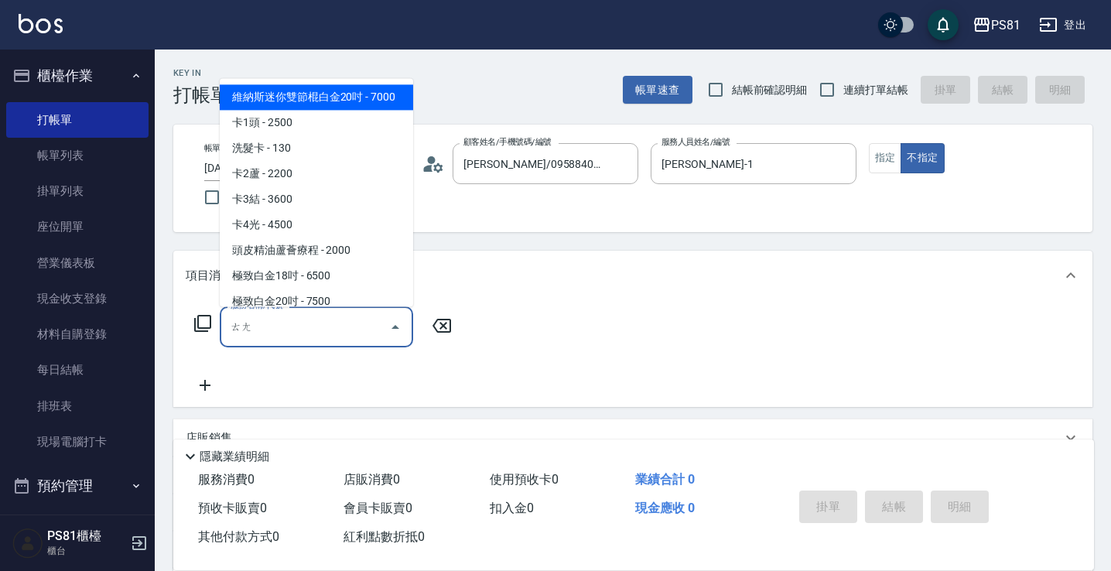
type input "燙"
click at [324, 91] on span "C級洗剪400 - 400" at bounding box center [316, 97] width 193 height 26
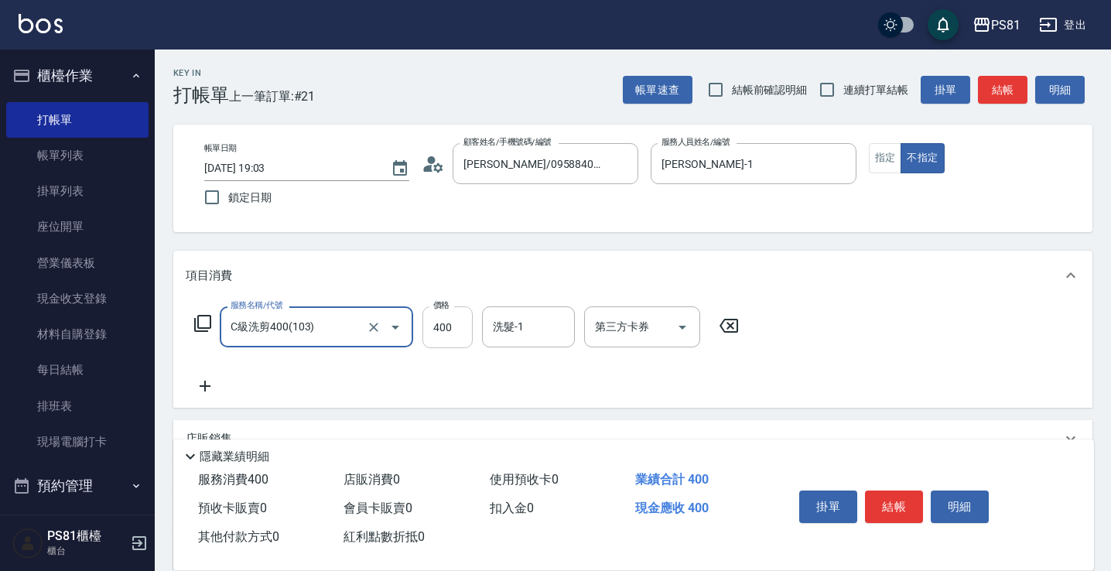
type input "C級洗剪400(103)"
drag, startPoint x: 446, startPoint y: 335, endPoint x: 462, endPoint y: 347, distance: 20.4
click at [446, 335] on input "400" at bounding box center [448, 327] width 50 height 42
type input "450"
click at [878, 149] on button "指定" at bounding box center [885, 158] width 33 height 30
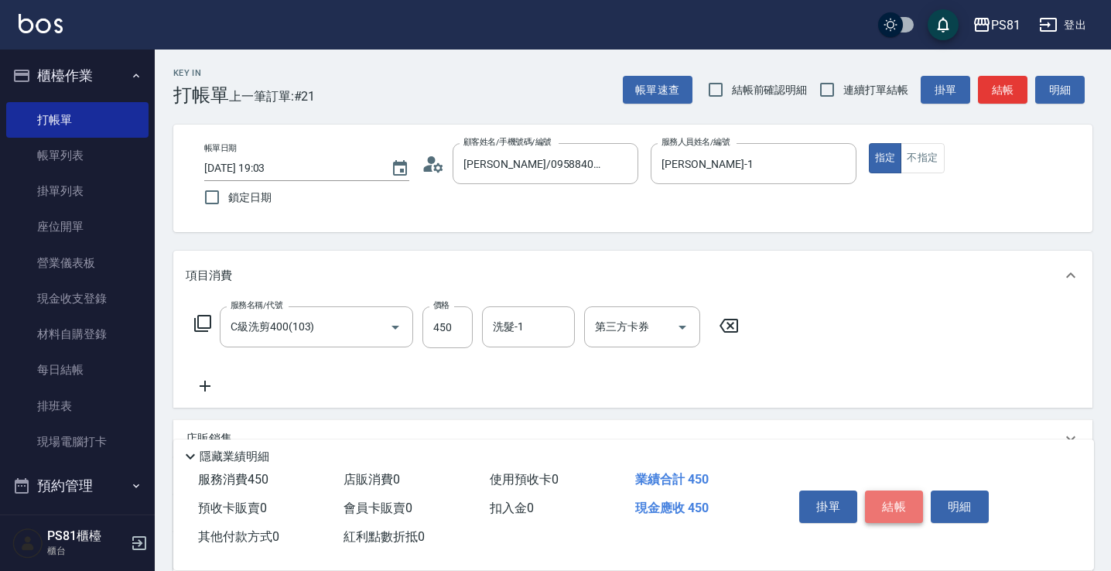
click at [878, 495] on button "結帳" at bounding box center [894, 507] width 58 height 33
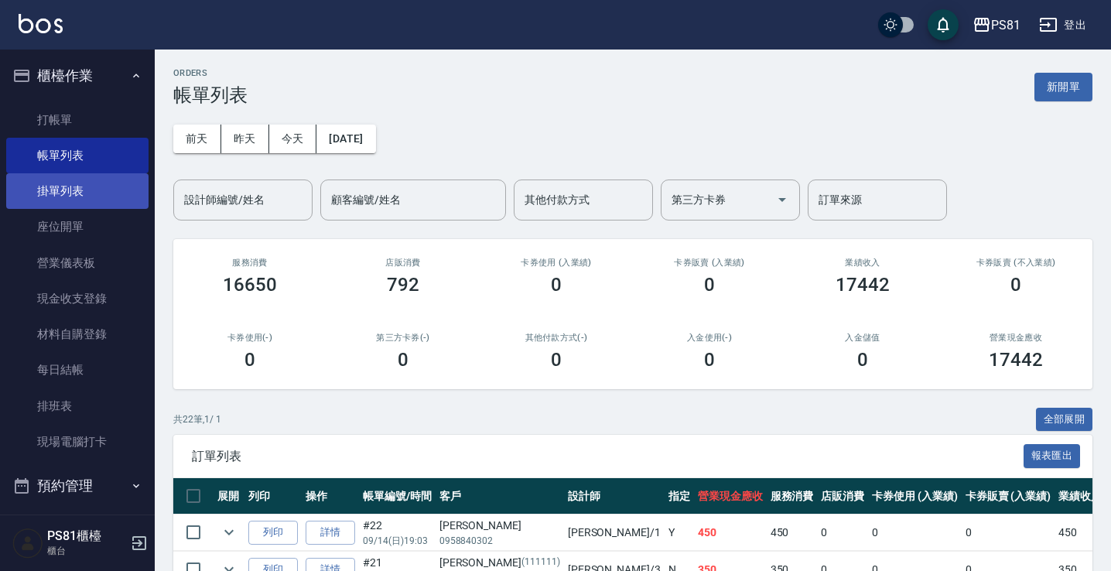
click at [67, 188] on link "掛單列表" at bounding box center [77, 191] width 142 height 36
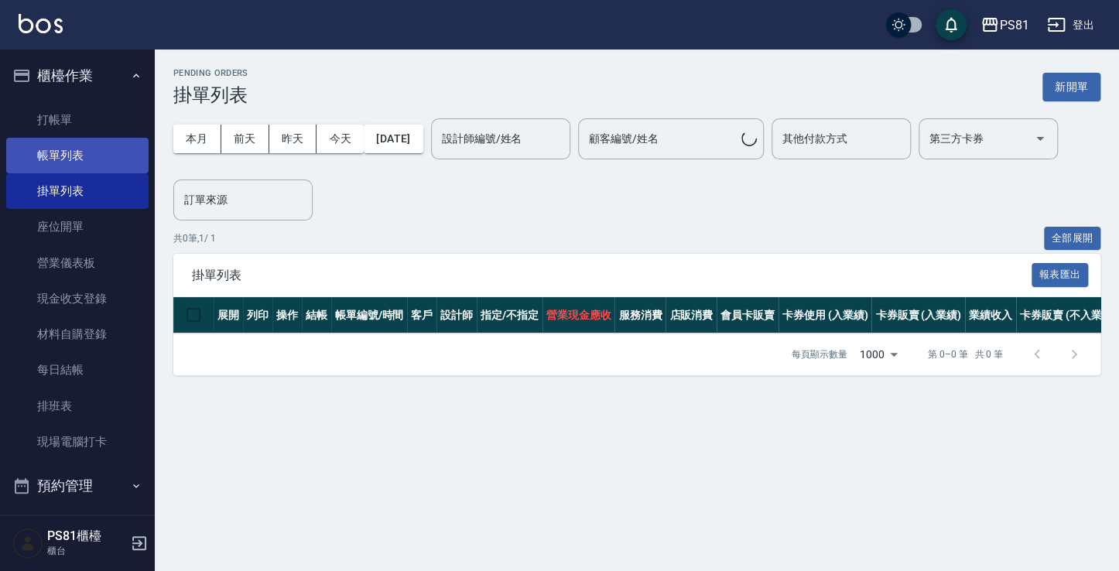
click at [105, 152] on link "帳單列表" at bounding box center [77, 156] width 142 height 36
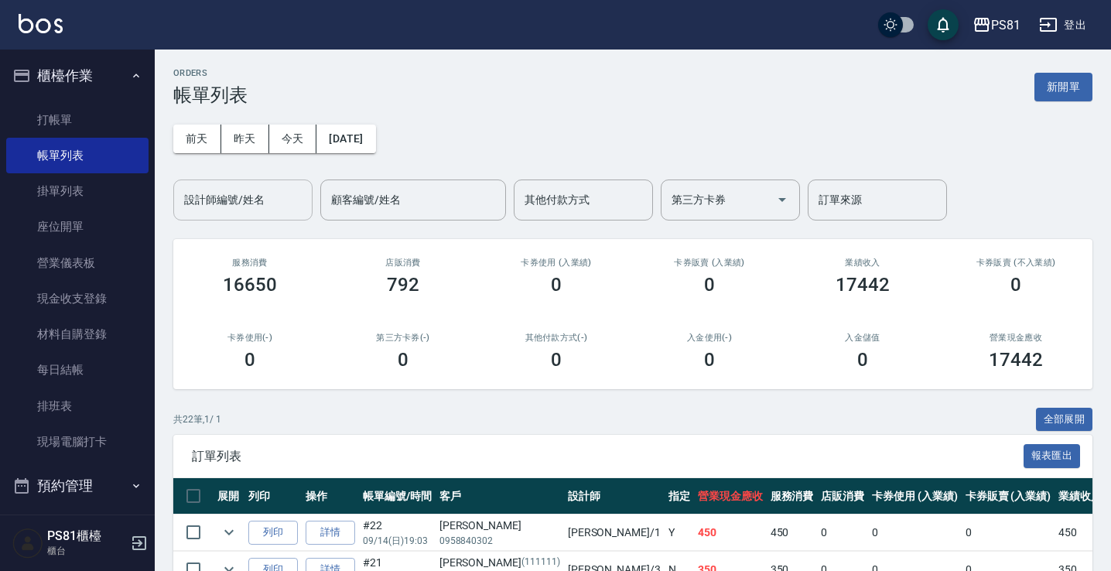
click at [260, 199] on input "設計師編號/姓名" at bounding box center [242, 200] width 125 height 27
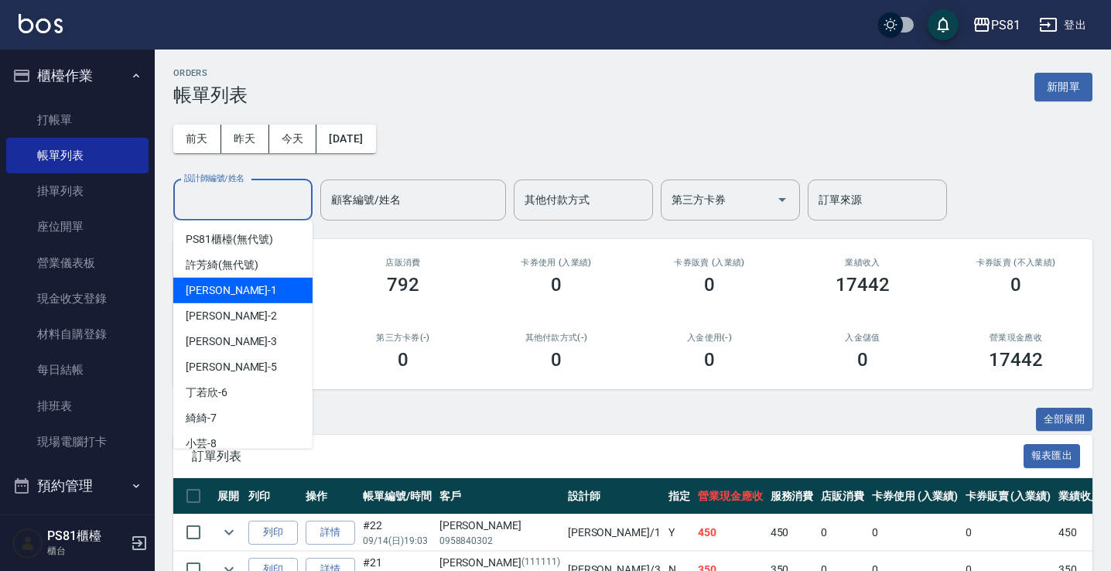
click at [229, 299] on div "[PERSON_NAME] -1" at bounding box center [242, 291] width 139 height 26
type input "[PERSON_NAME]-1"
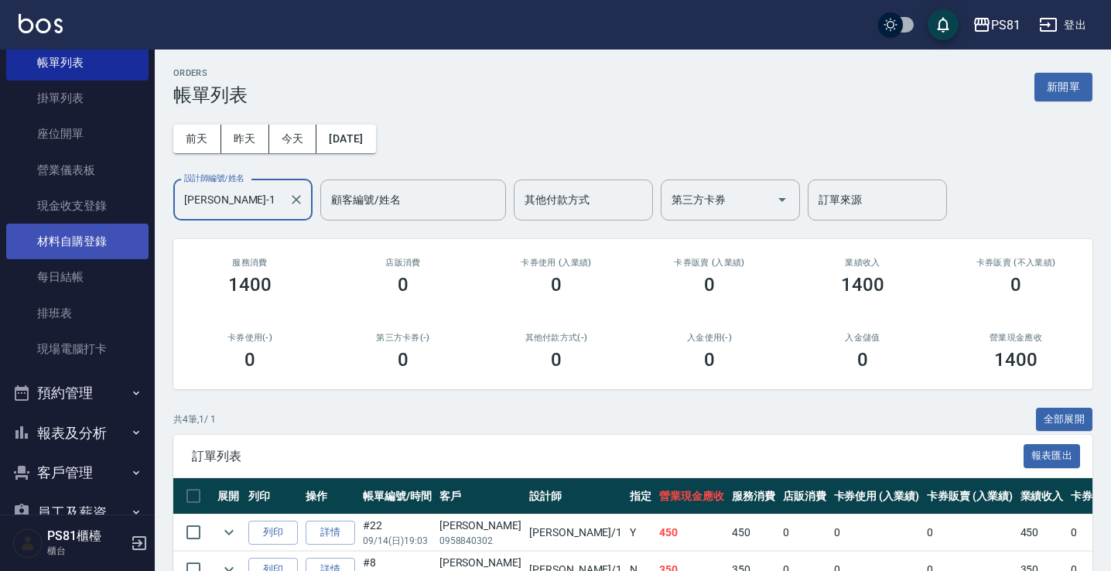
scroll to position [209, 0]
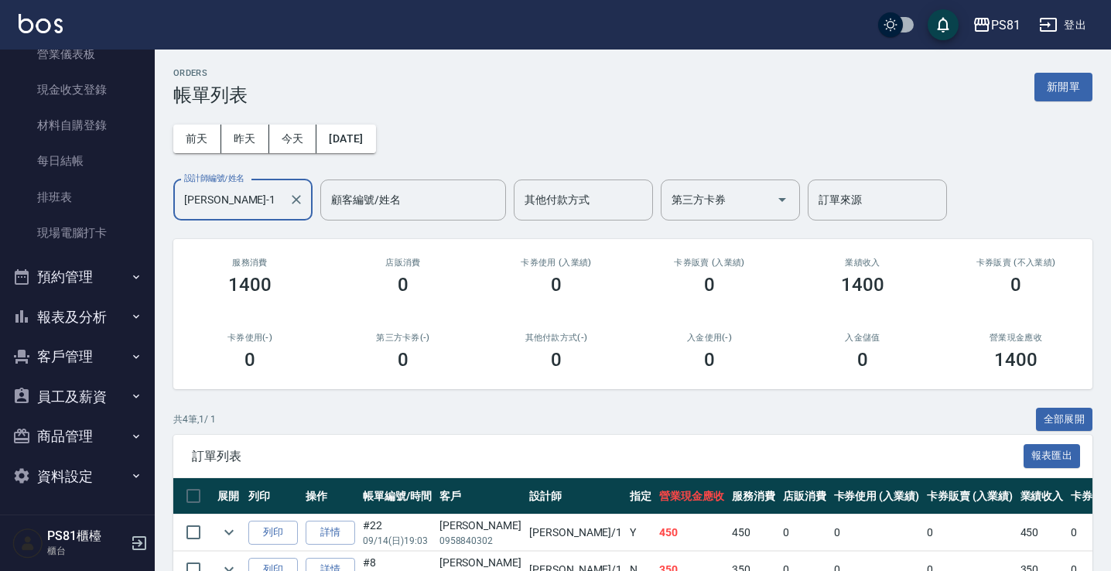
click at [99, 313] on button "報表及分析" at bounding box center [77, 317] width 142 height 40
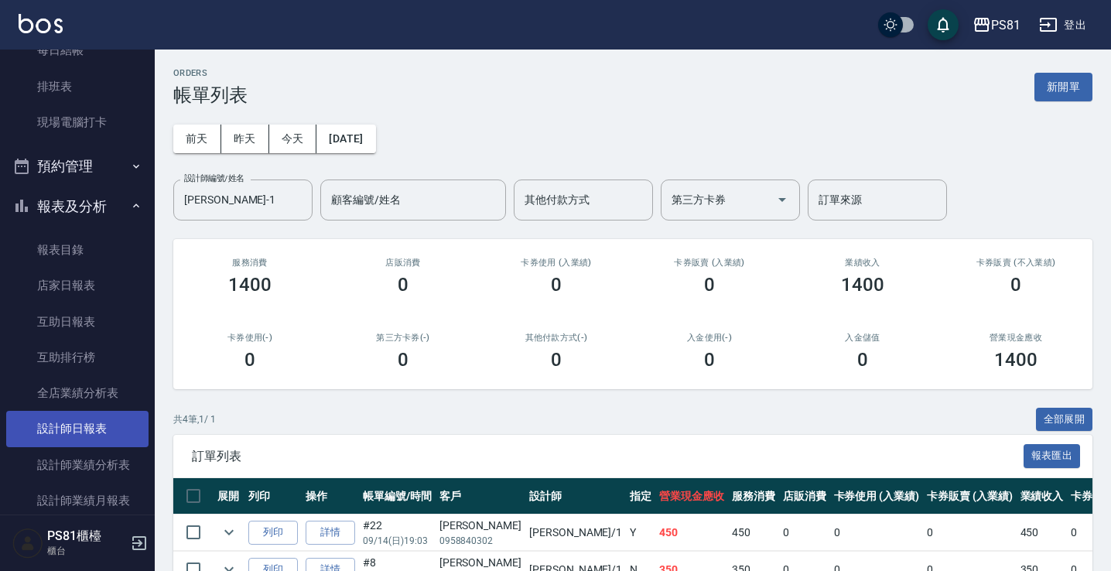
scroll to position [441, 0]
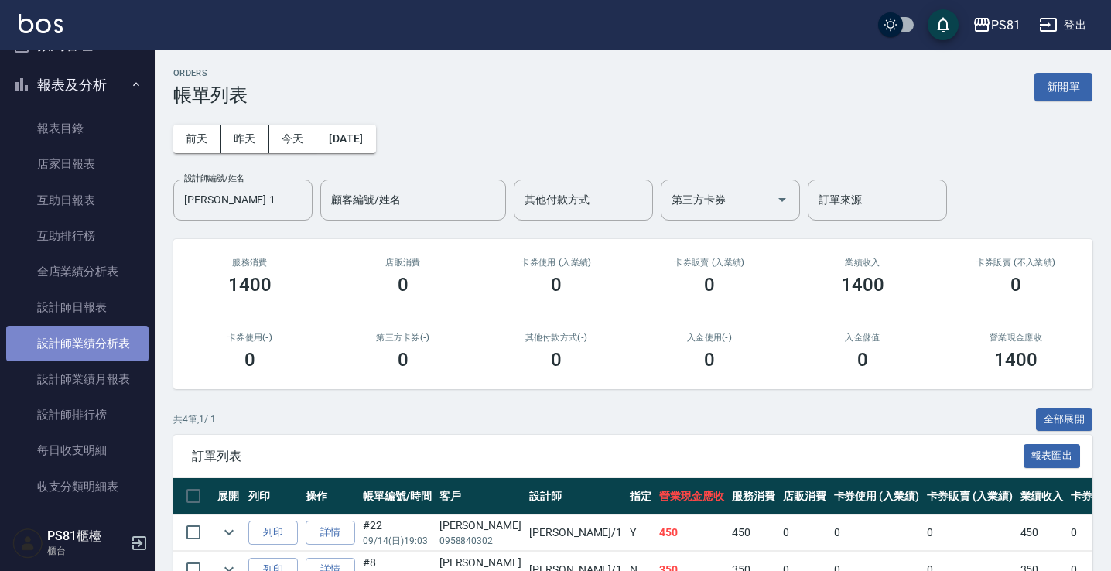
click at [98, 347] on link "設計師業績分析表" at bounding box center [77, 344] width 142 height 36
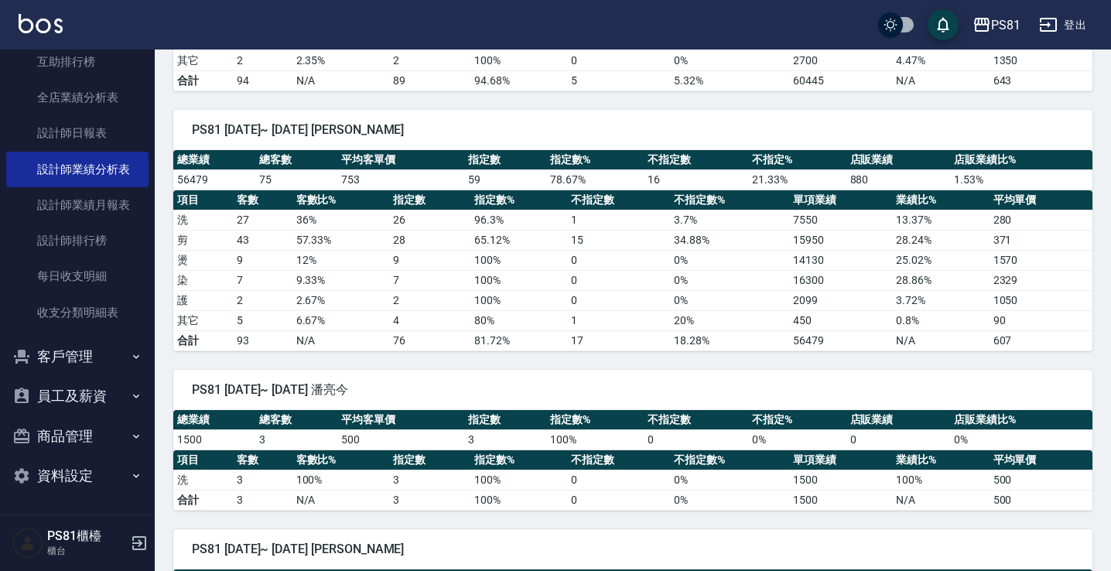
scroll to position [1625, 0]
